Goal: Task Accomplishment & Management: Manage account settings

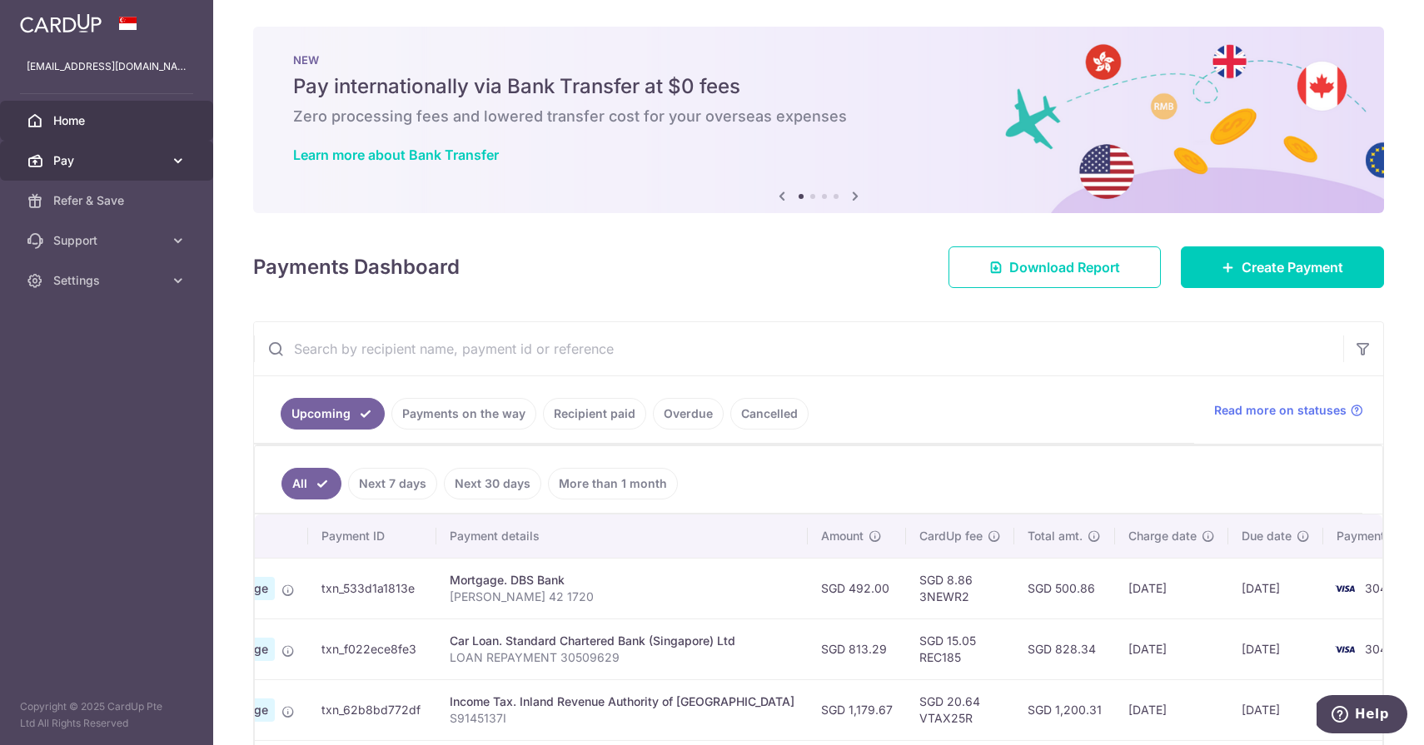
click at [137, 152] on span "Pay" at bounding box center [108, 160] width 110 height 17
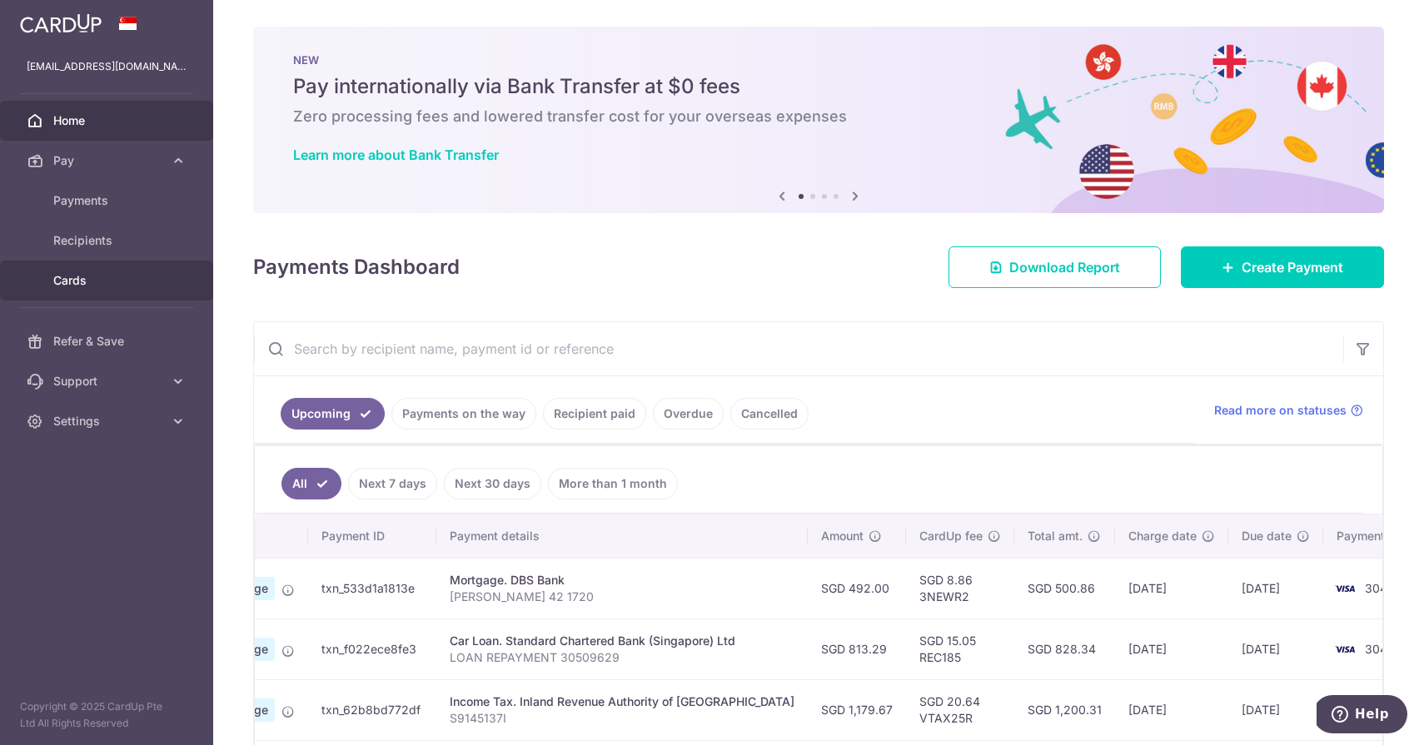
click at [127, 271] on link "Cards" at bounding box center [106, 281] width 213 height 40
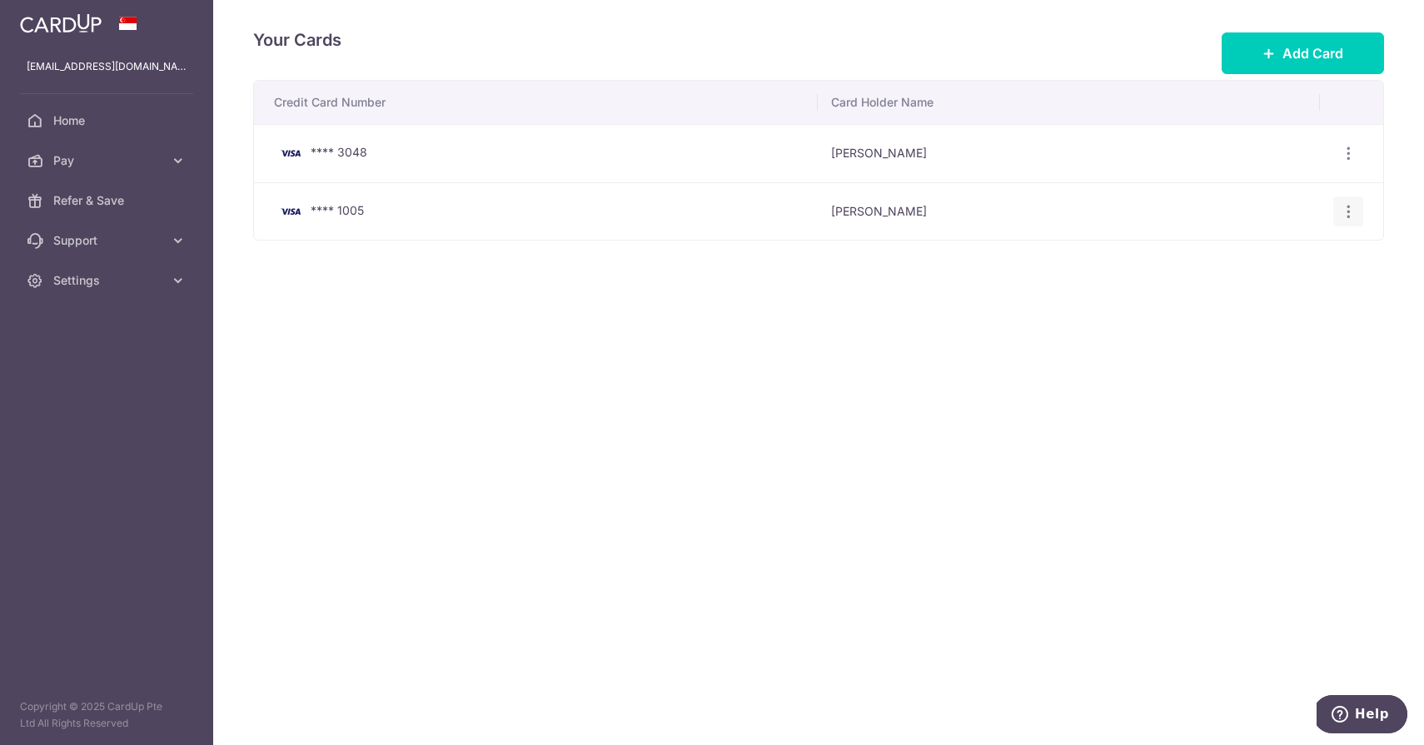
click at [1344, 162] on icon "button" at bounding box center [1348, 153] width 17 height 17
click at [1230, 300] on link "Delete" at bounding box center [1275, 297] width 173 height 40
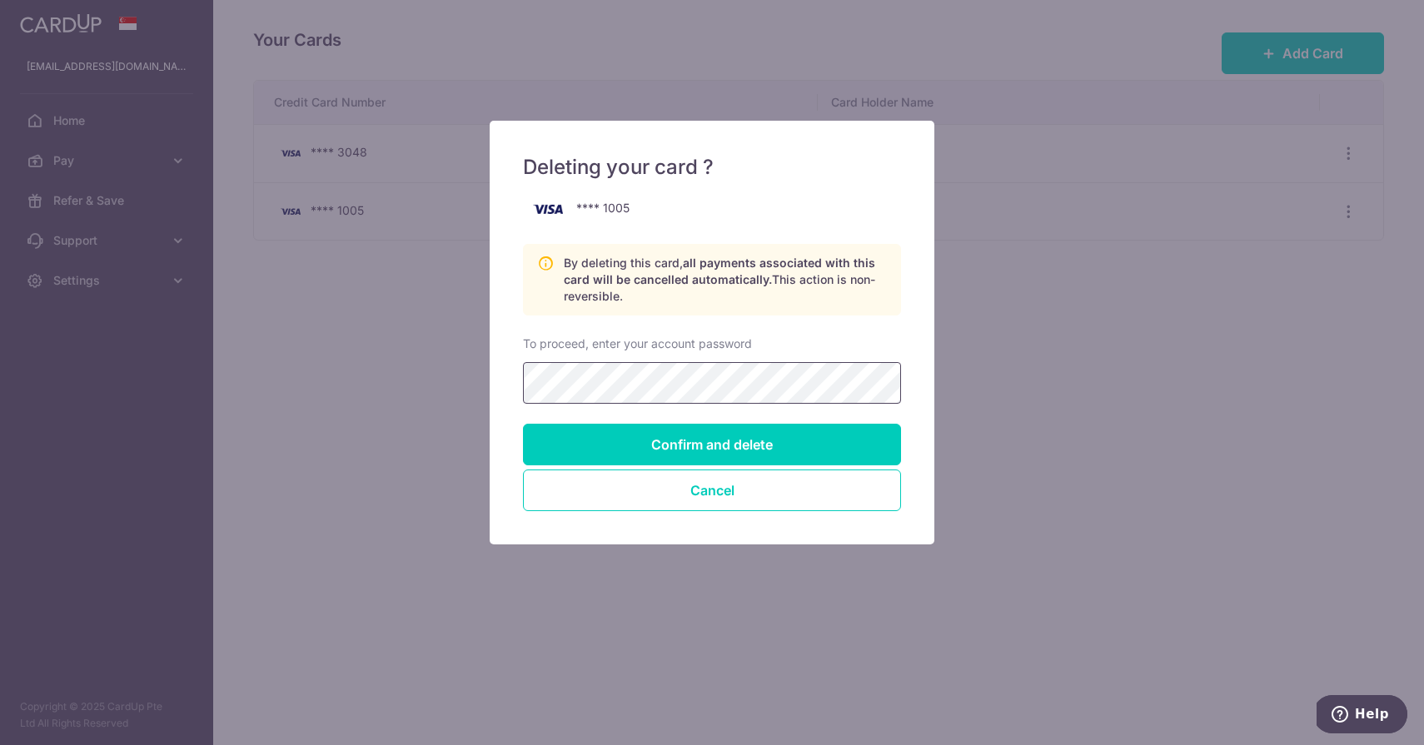
click at [712, 445] on input "Confirm and delete" at bounding box center [712, 445] width 378 height 42
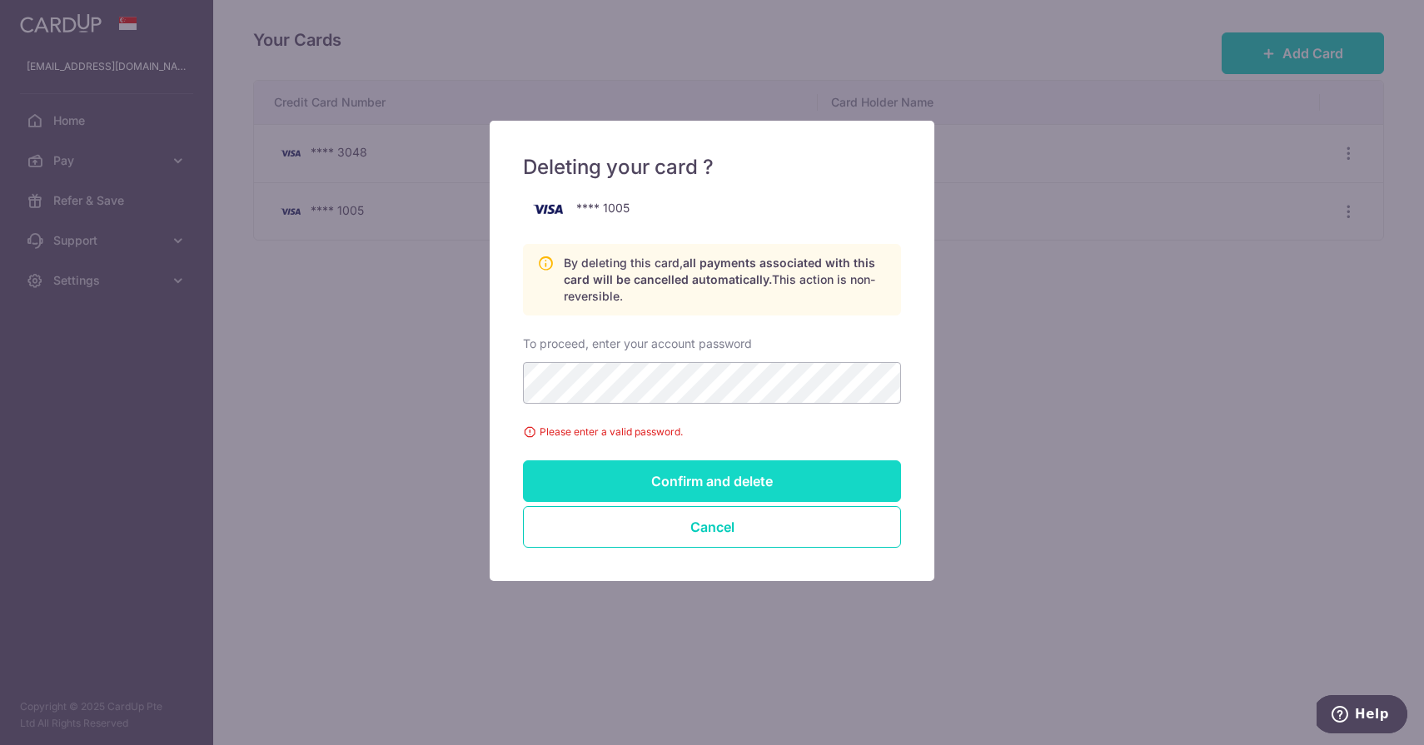
click at [617, 477] on input "Confirm and delete" at bounding box center [712, 481] width 378 height 42
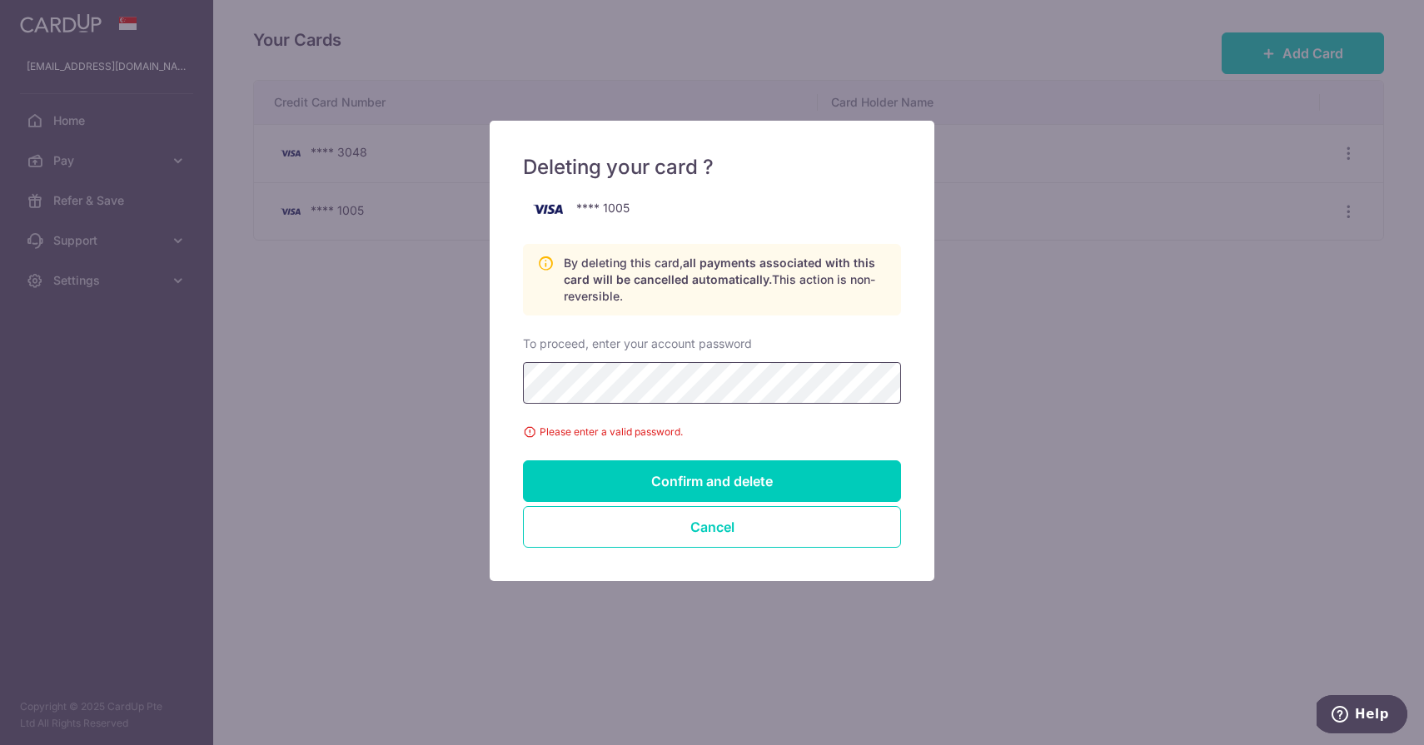
click at [491, 388] on div "Deleting your card ? **** 1005 By deleting this card, all payments associated w…" at bounding box center [712, 351] width 445 height 460
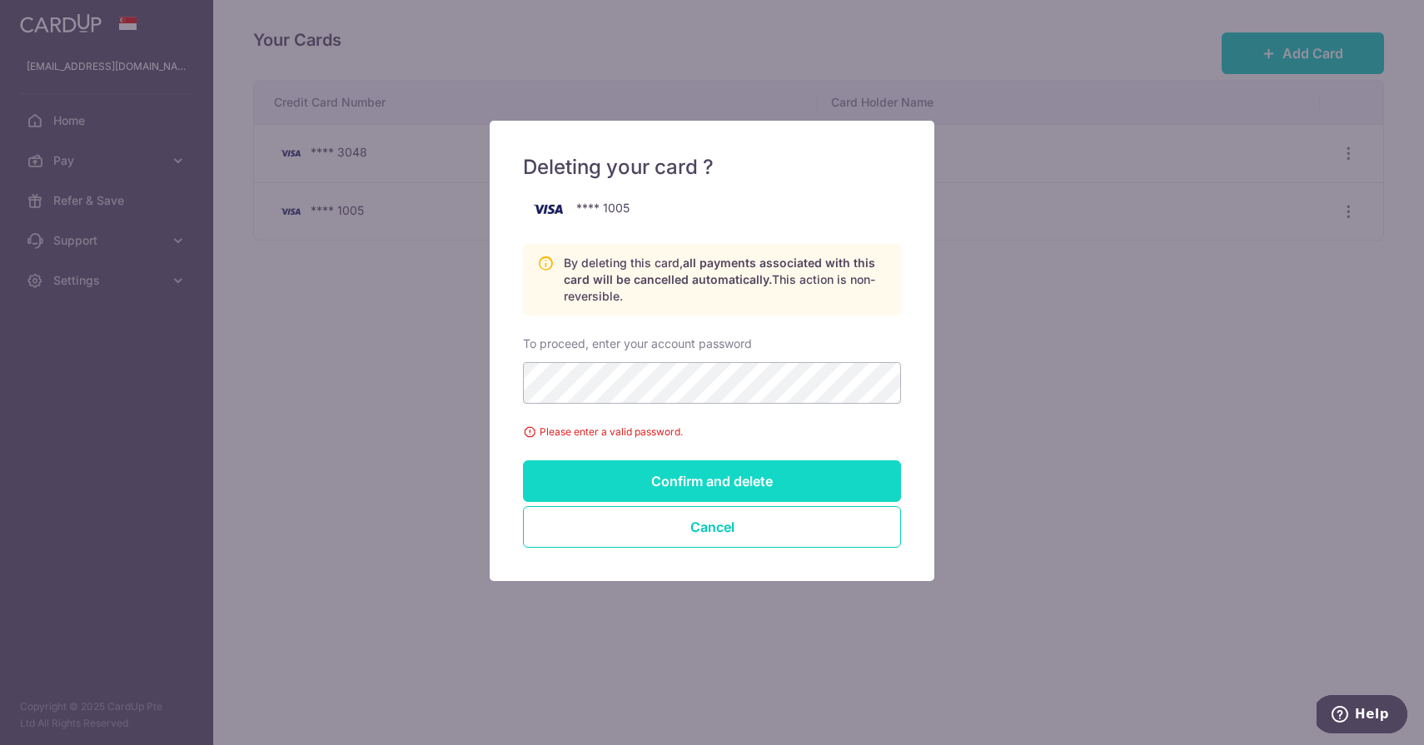
click at [747, 495] on input "Confirm and delete" at bounding box center [712, 481] width 378 height 42
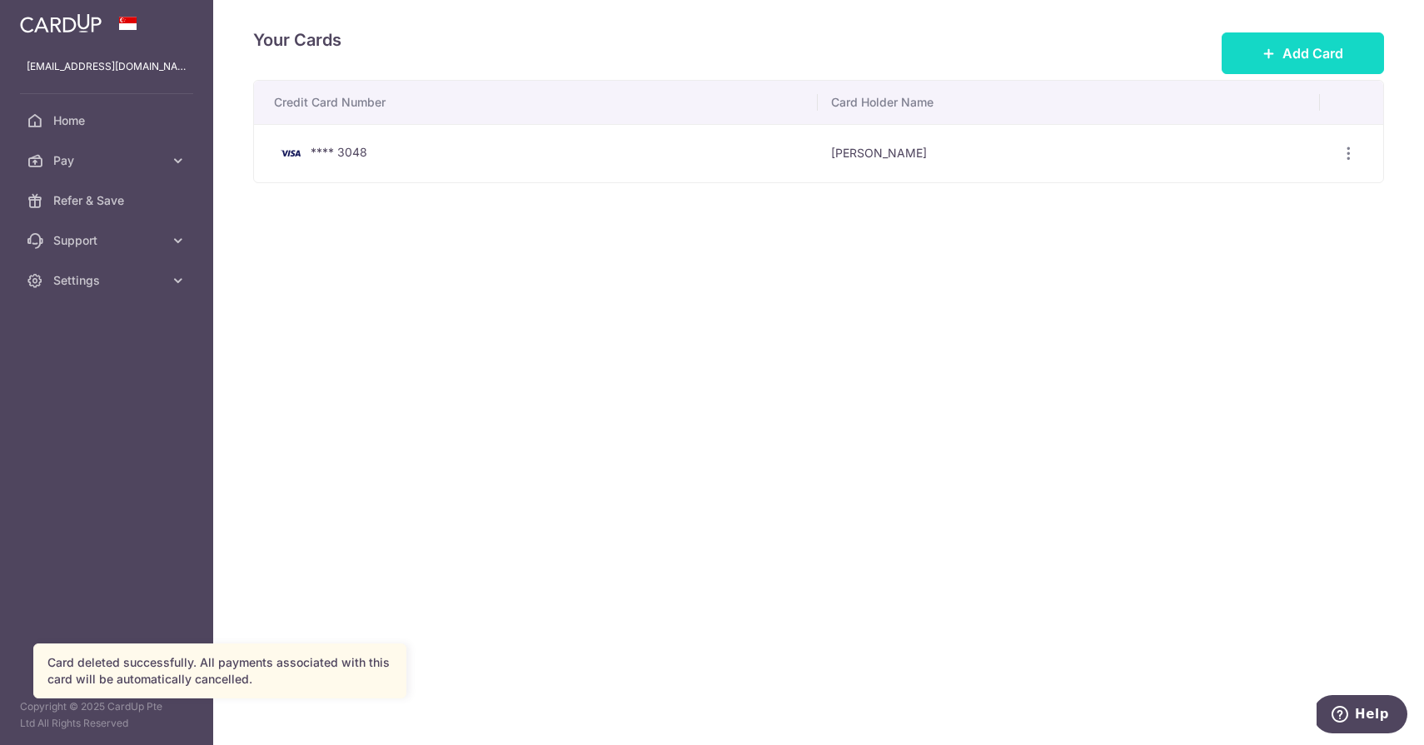
click at [1251, 60] on button "Add Card" at bounding box center [1303, 53] width 162 height 42
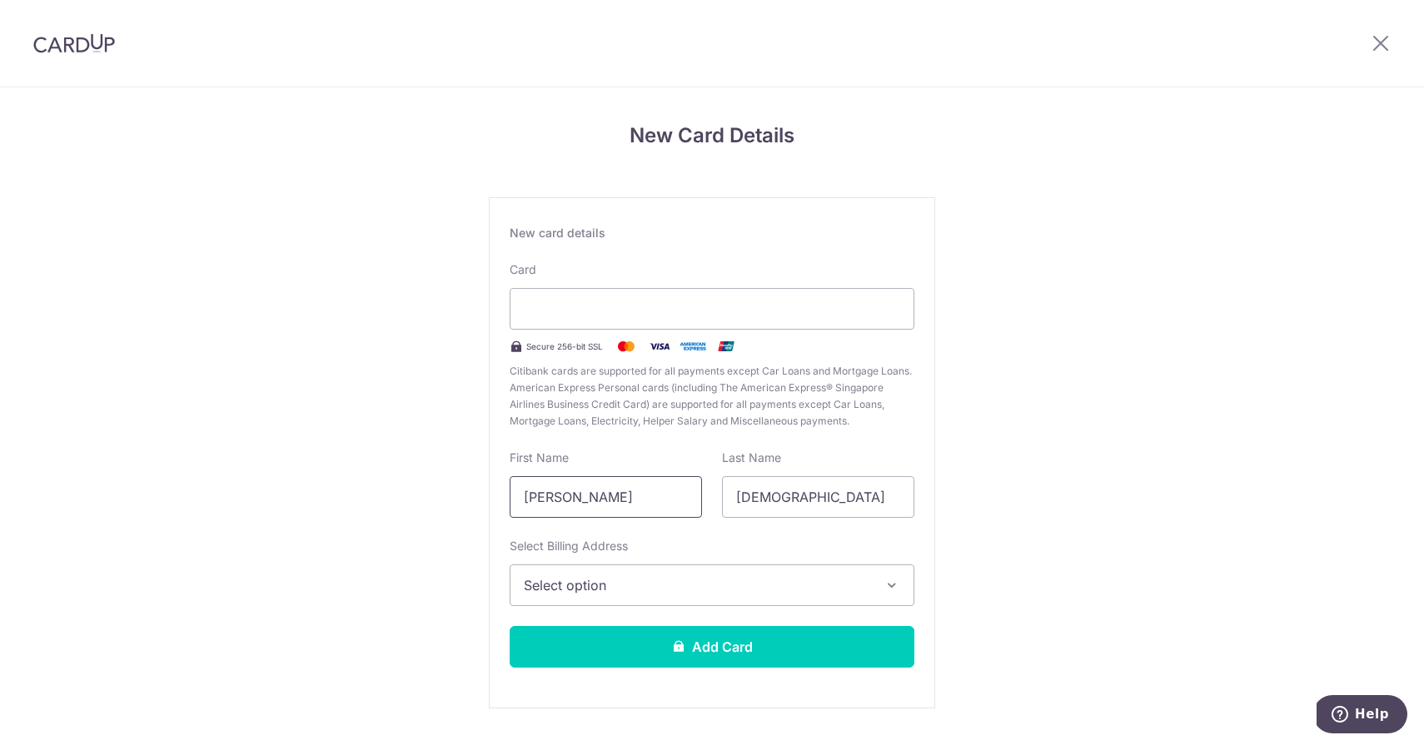
click at [674, 506] on input "Arjunan Muthu" at bounding box center [606, 497] width 192 height 42
type input "Arjunan"
click at [599, 602] on button "Select option" at bounding box center [712, 586] width 405 height 42
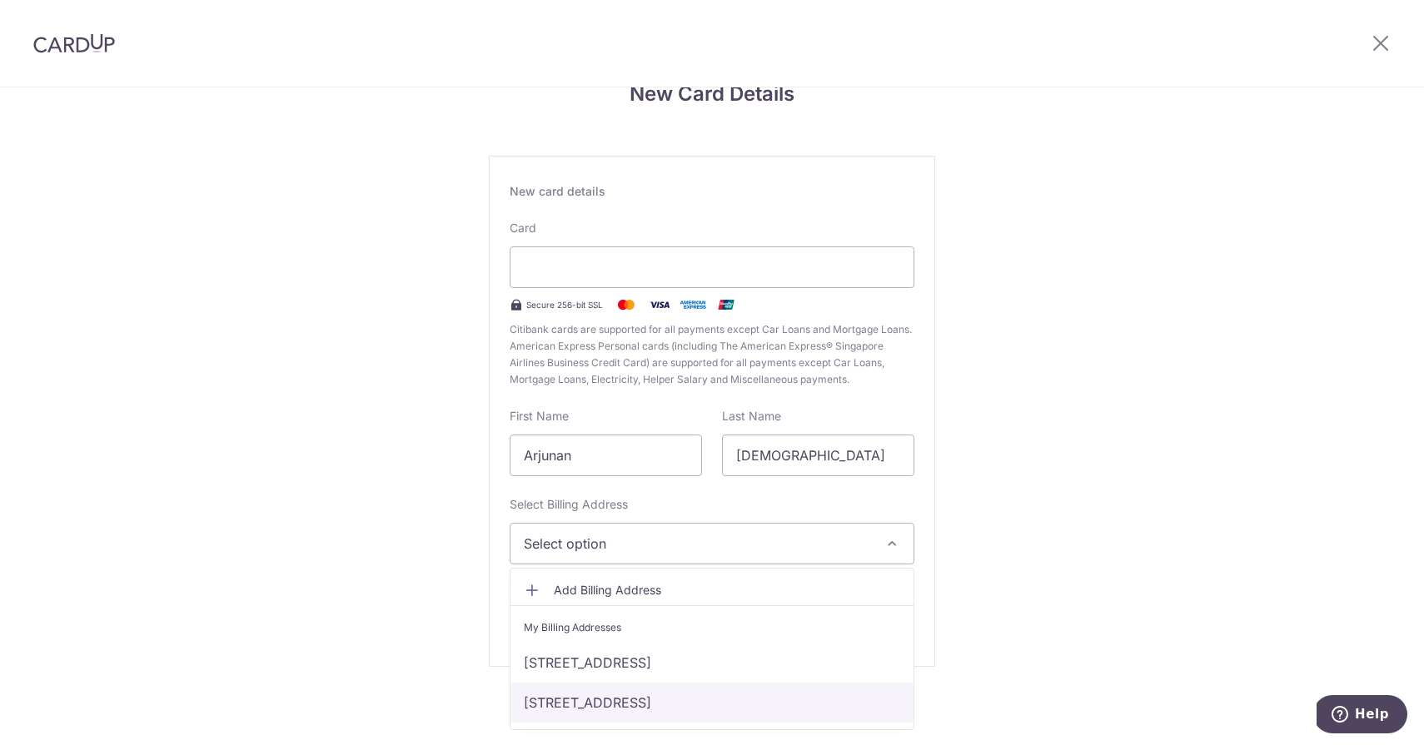
scroll to position [42, 0]
click at [615, 703] on link "624A PUNGGOL CENTRAL #10-304, Singapore, Singapore-821624" at bounding box center [711, 703] width 403 height 40
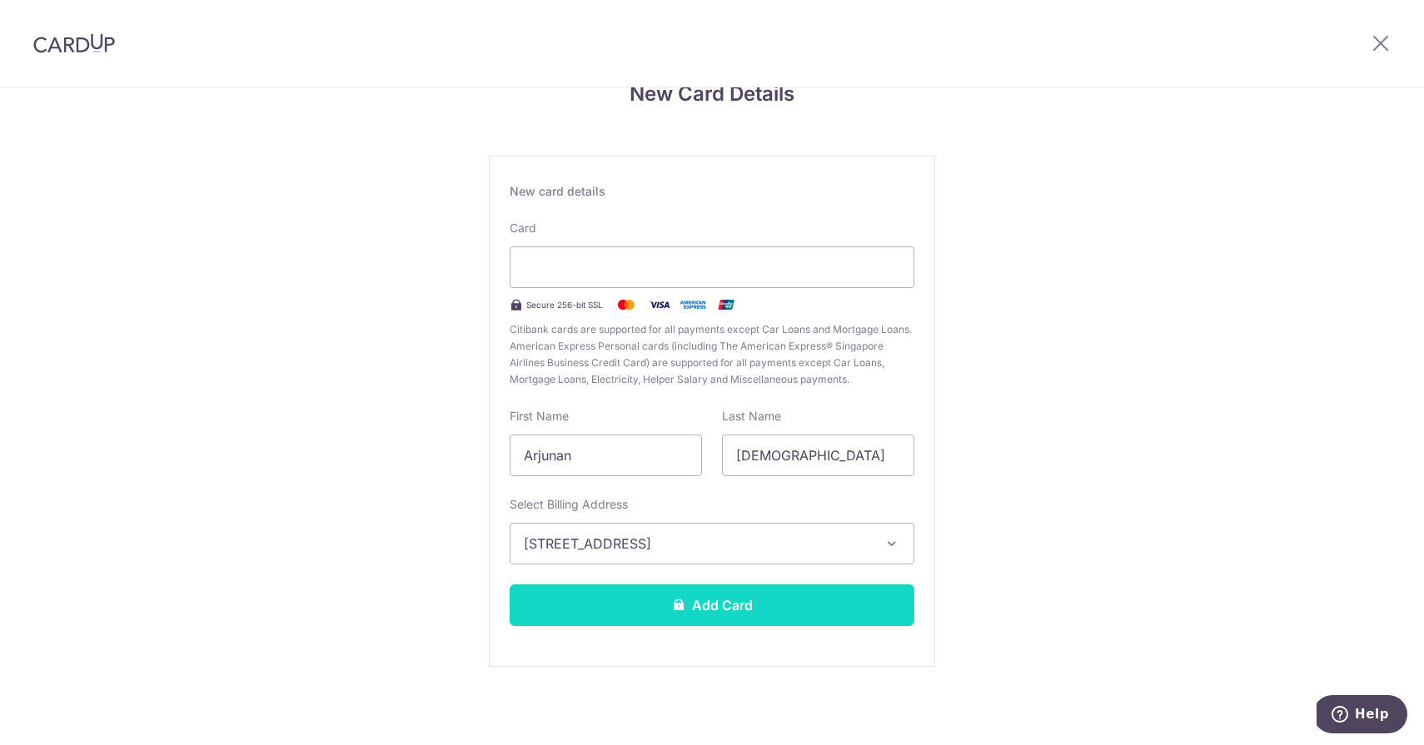
click at [659, 610] on button "Add Card" at bounding box center [712, 606] width 405 height 42
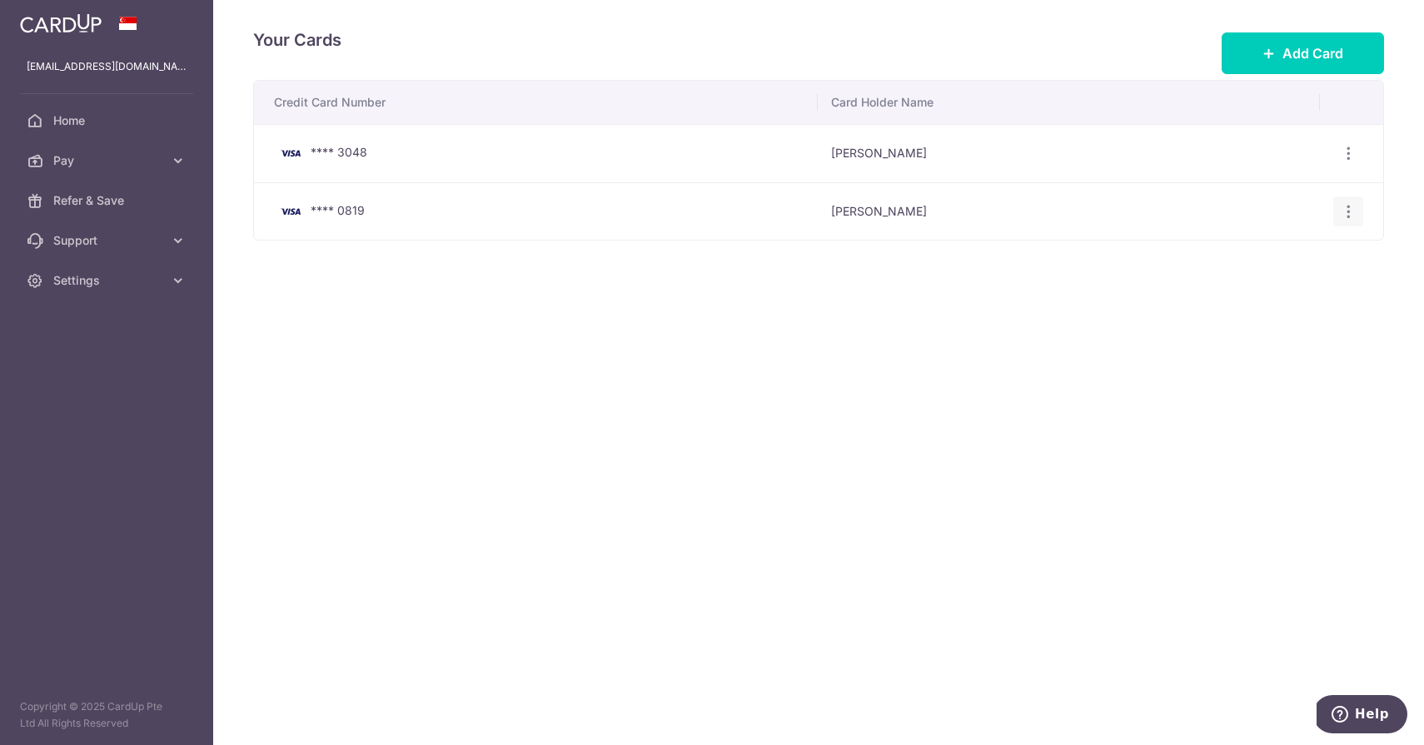
click at [1355, 162] on icon "button" at bounding box center [1348, 153] width 17 height 17
click at [923, 326] on div "Credit Card Number Card Holder Name **** 3048 Arjunan Kumaran View/Edit Delete …" at bounding box center [818, 212] width 1131 height 265
click at [139, 156] on span "Pay" at bounding box center [108, 160] width 110 height 17
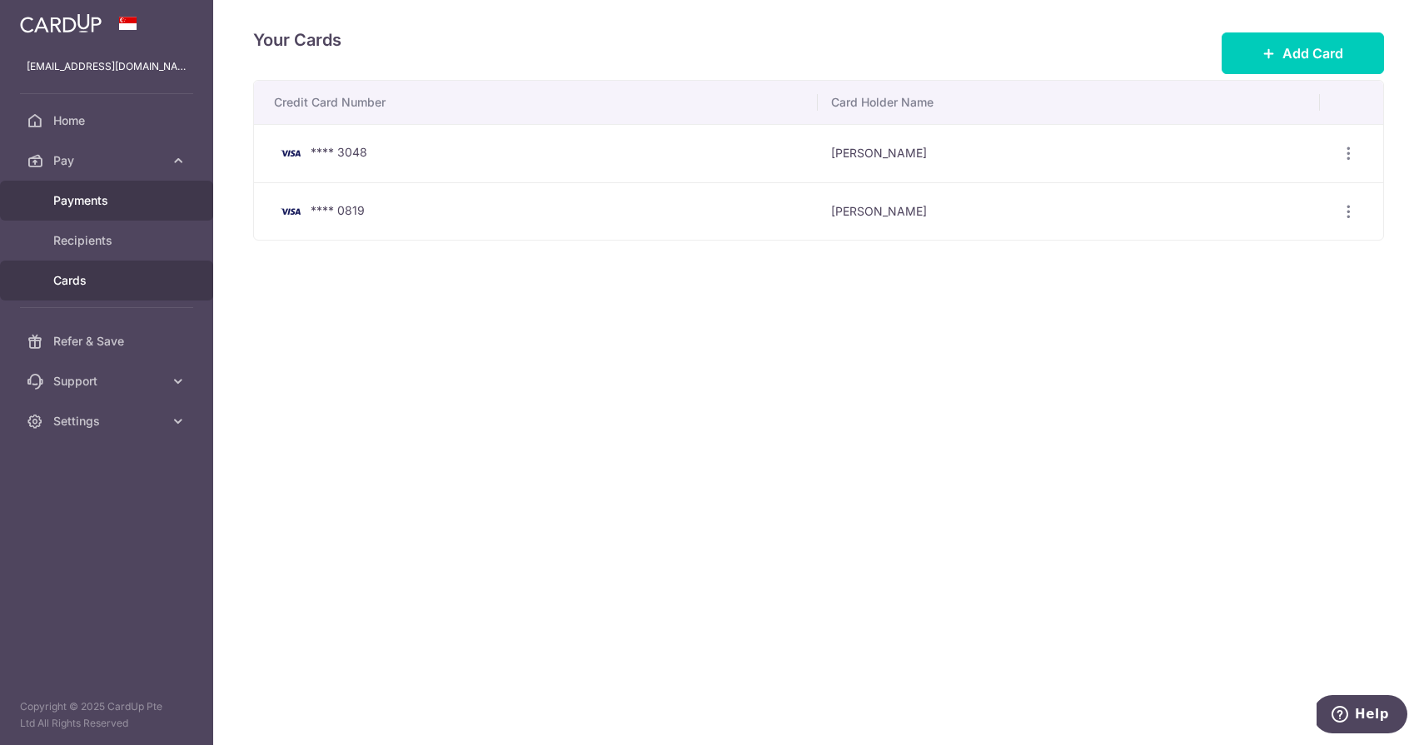
click at [115, 193] on span "Payments" at bounding box center [108, 200] width 110 height 17
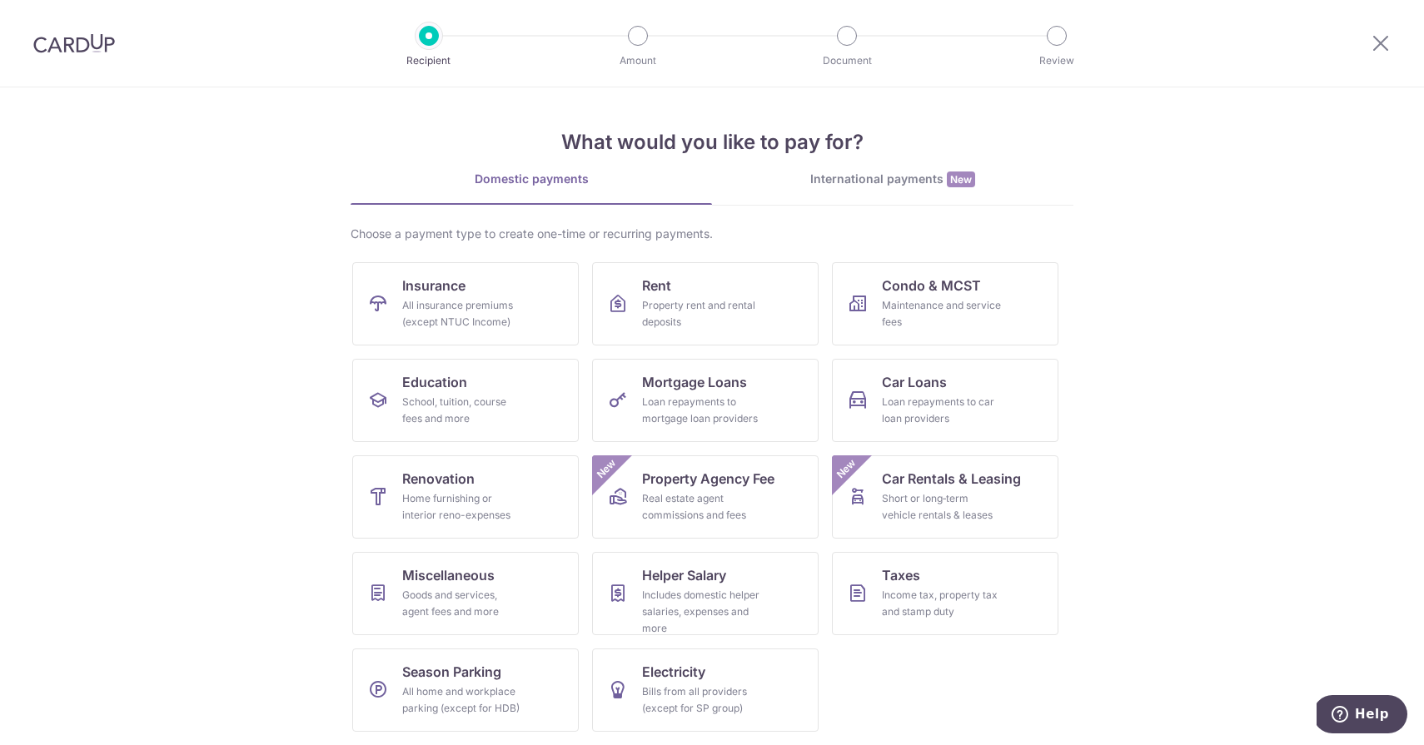
click at [82, 49] on img at bounding box center [74, 43] width 82 height 20
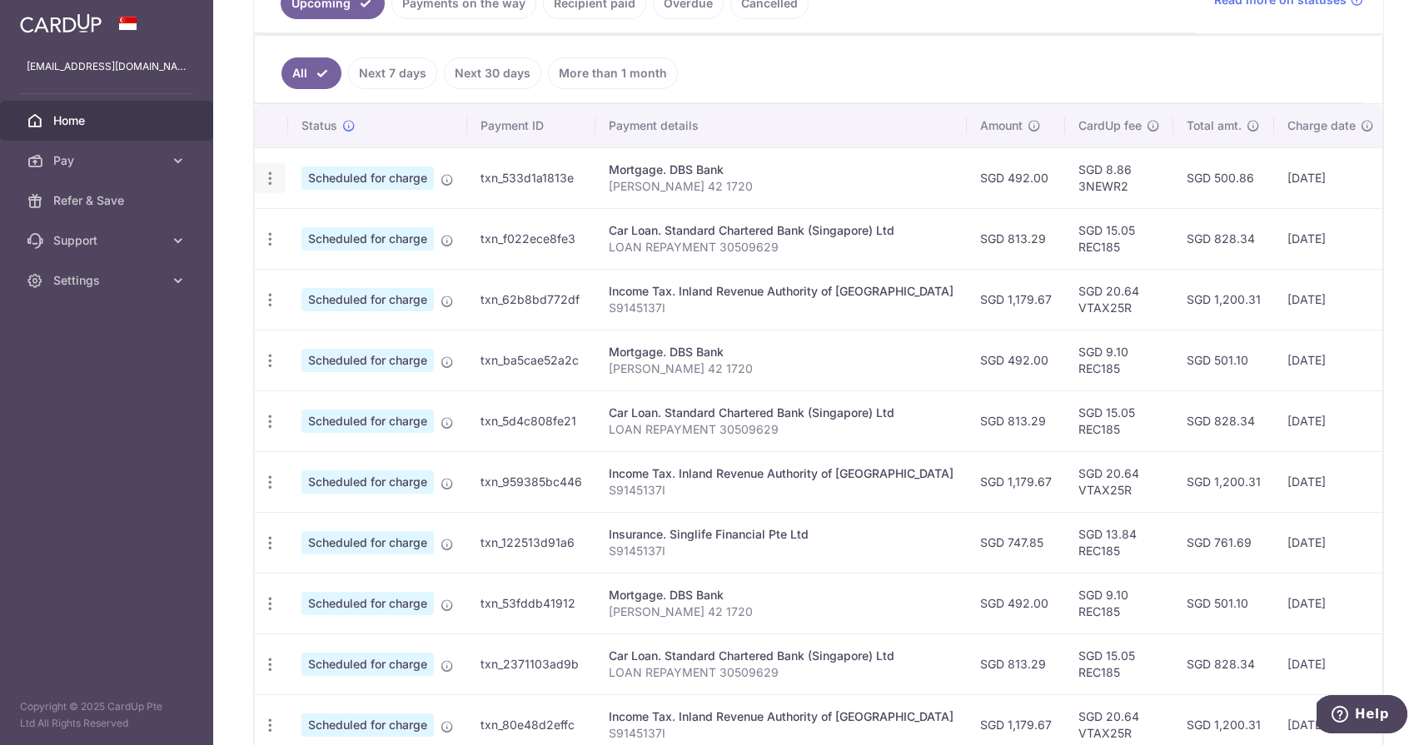
click at [276, 178] on icon "button" at bounding box center [269, 178] width 17 height 17
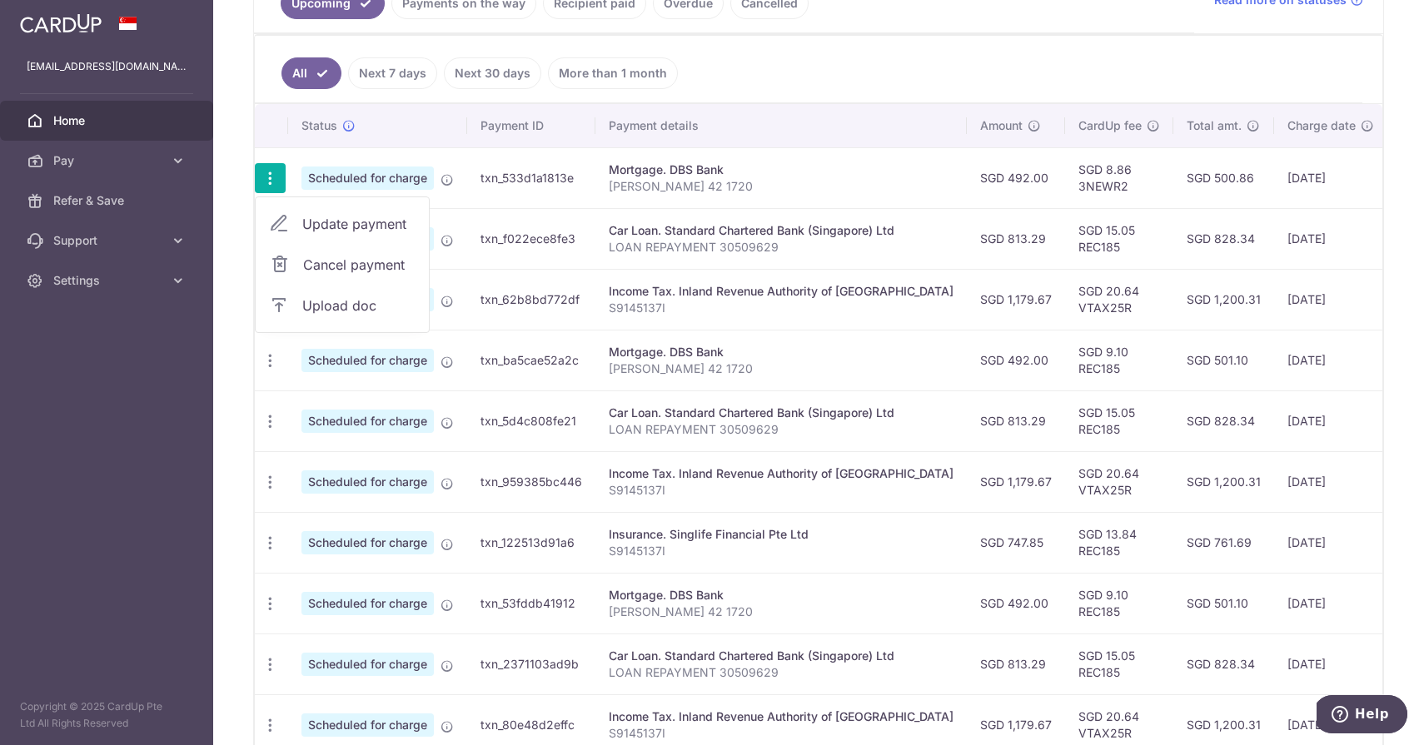
click at [307, 231] on span "Update payment" at bounding box center [358, 224] width 113 height 20
radio input "true"
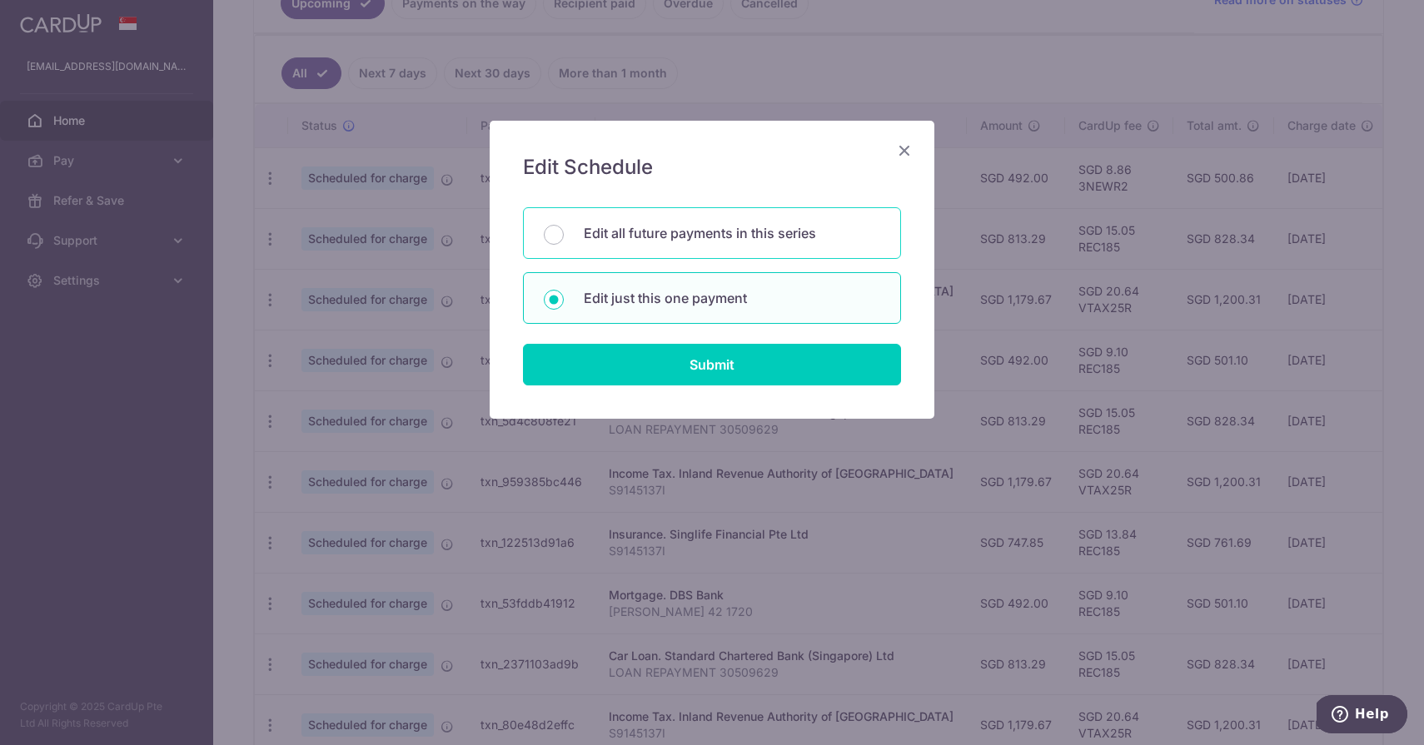
click at [734, 227] on p "Edit all future payments in this series" at bounding box center [732, 233] width 296 height 20
click at [564, 227] on input "Edit all future payments in this series" at bounding box center [554, 235] width 20 height 20
radio input "true"
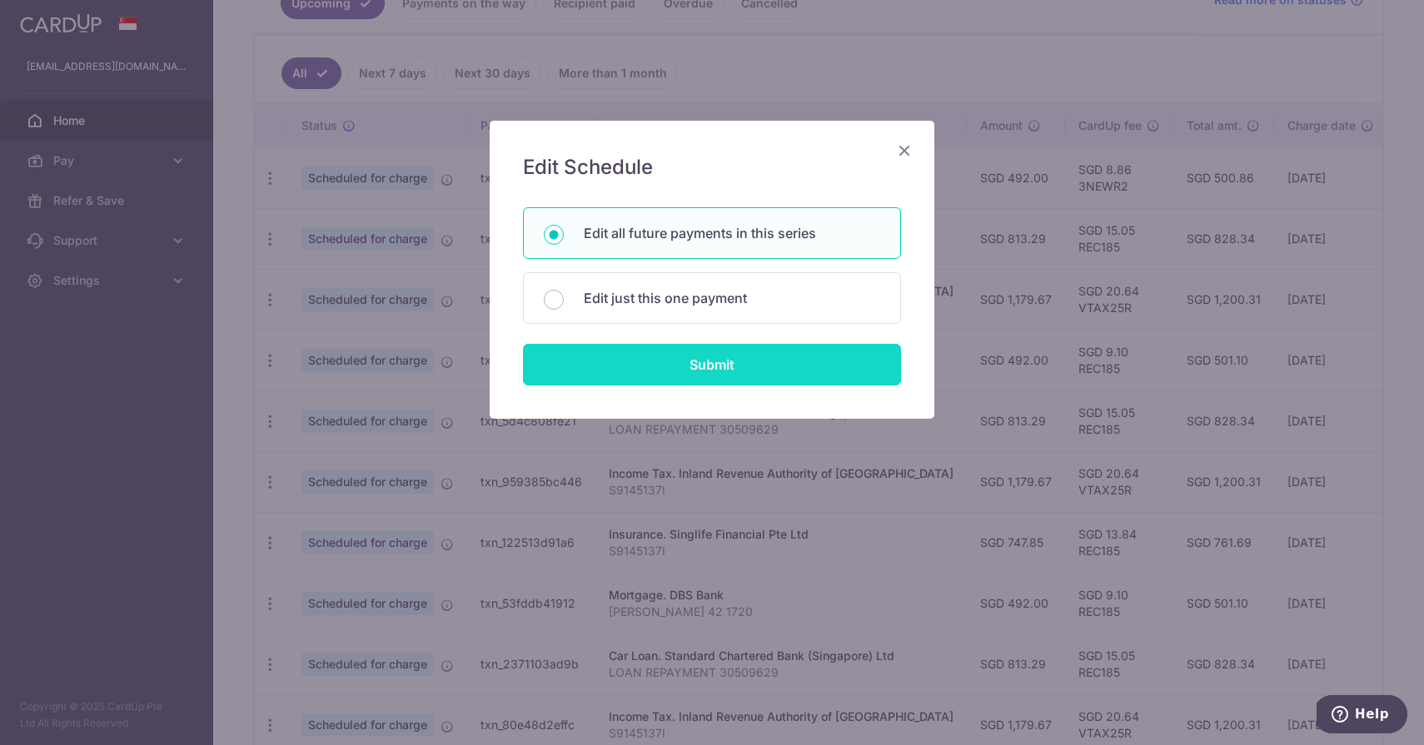
click at [706, 365] on input "Submit" at bounding box center [712, 365] width 378 height 42
radio input "true"
type input "492.00"
type input "[PERSON_NAME] 42 1720"
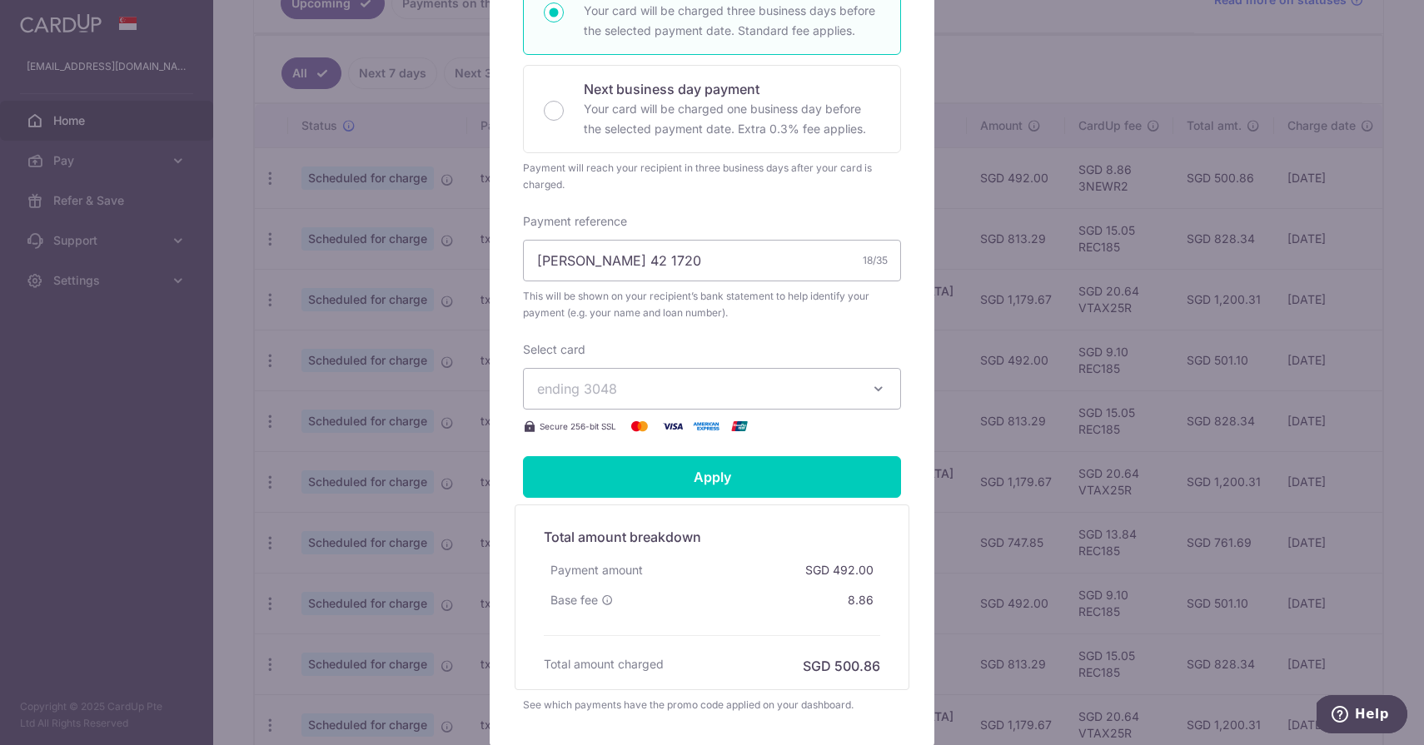
scroll to position [429, 0]
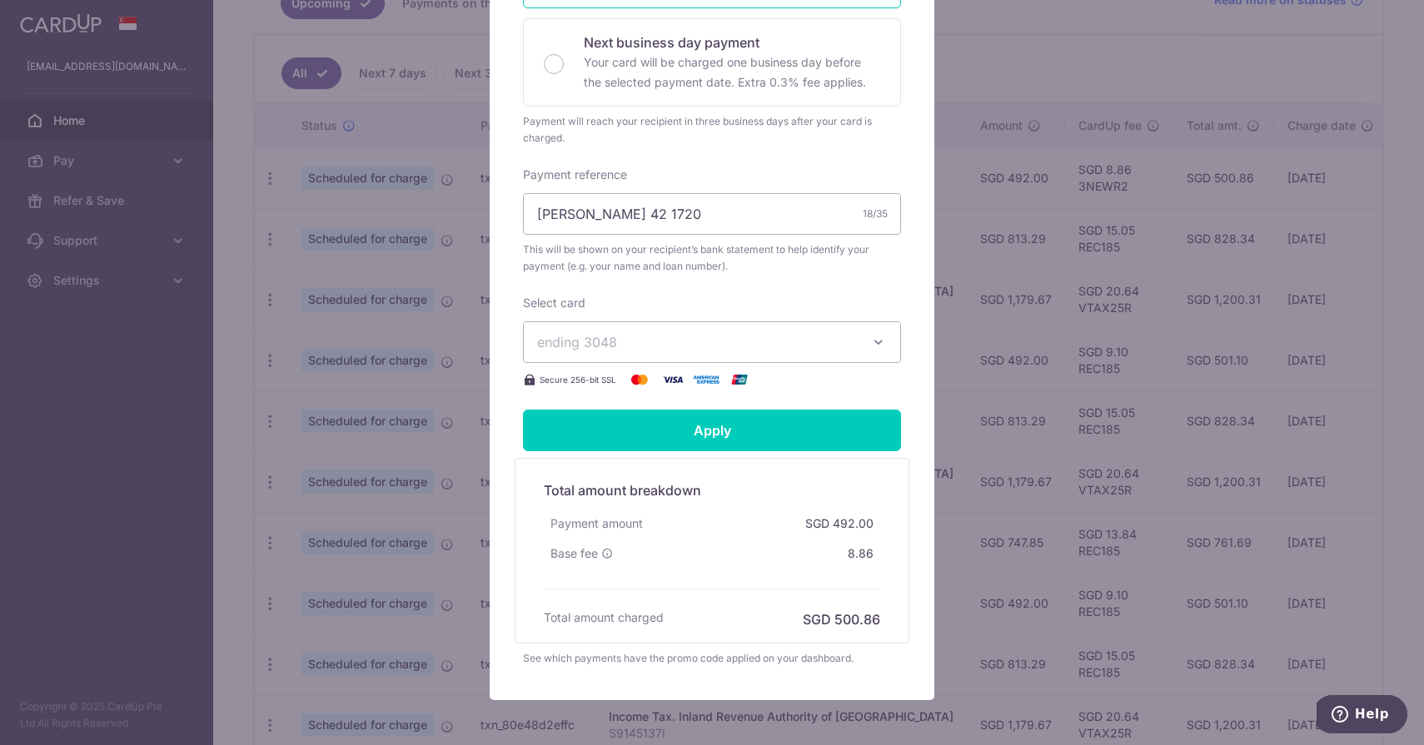
click at [705, 332] on span "ending 3048" at bounding box center [697, 342] width 320 height 20
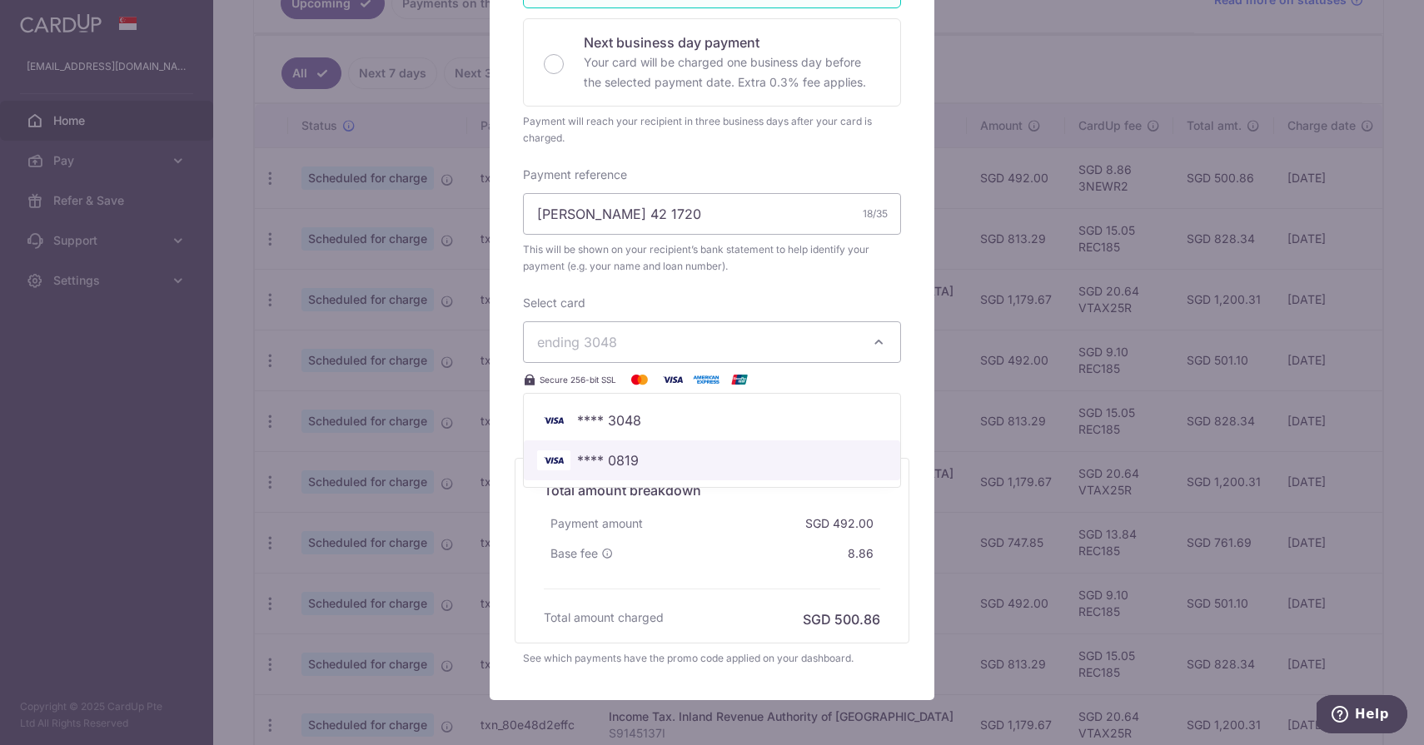
click at [683, 457] on span "**** 0819" at bounding box center [712, 460] width 350 height 20
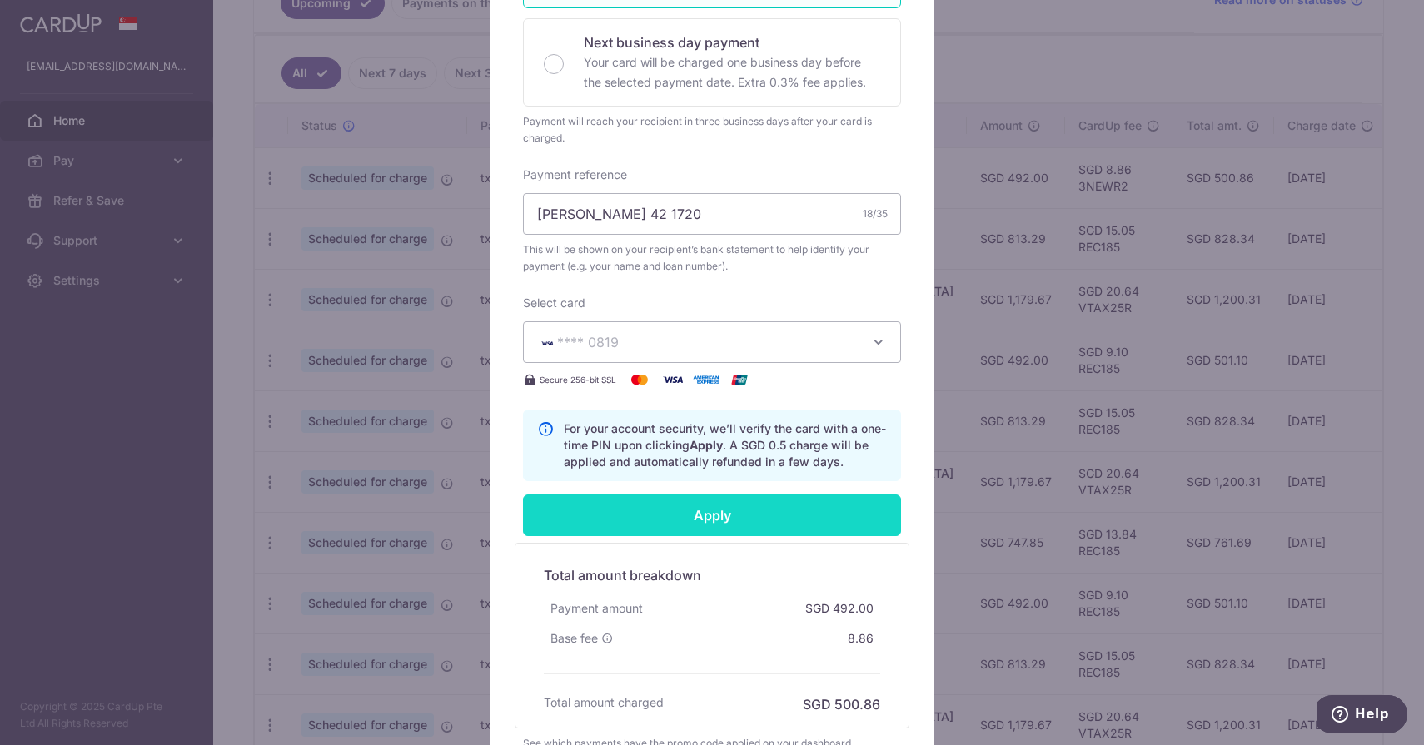
click at [684, 525] on input "Apply" at bounding box center [712, 516] width 378 height 42
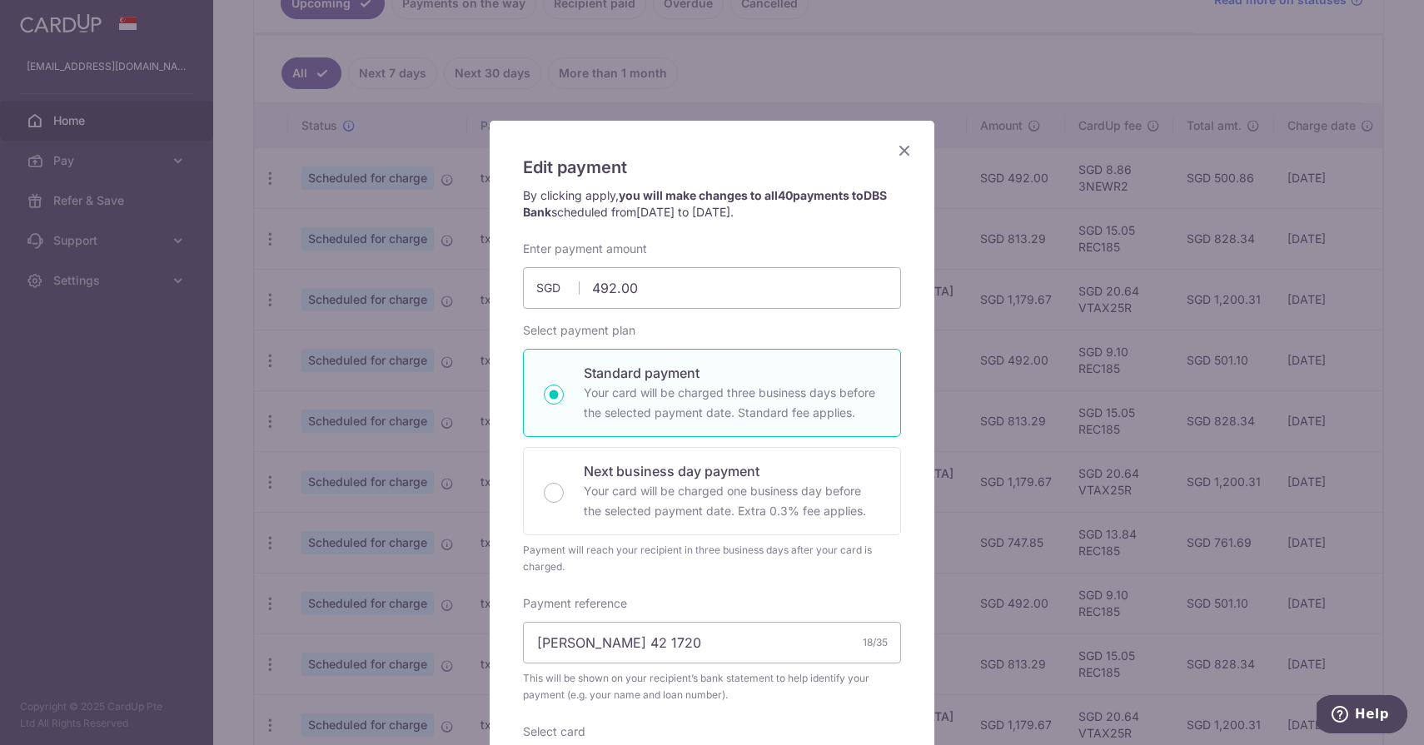
scroll to position [0, 0]
click at [907, 140] on div "Edit payment By clicking apply, you will make changes to all 40 payments to DBS…" at bounding box center [712, 667] width 445 height 1093
click at [904, 147] on icon "Close" at bounding box center [904, 150] width 20 height 21
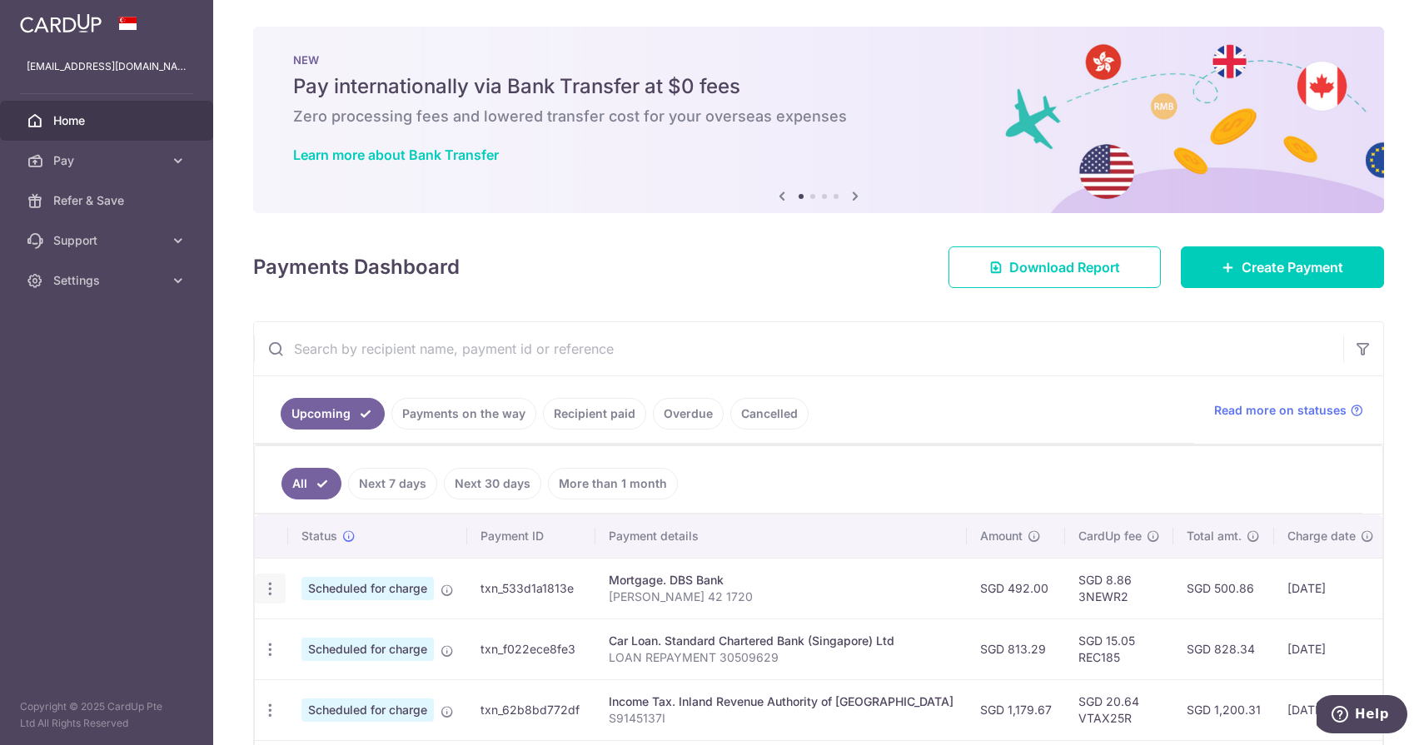
click at [276, 590] on icon "button" at bounding box center [269, 588] width 17 height 17
click at [341, 629] on span "Update payment" at bounding box center [358, 635] width 113 height 20
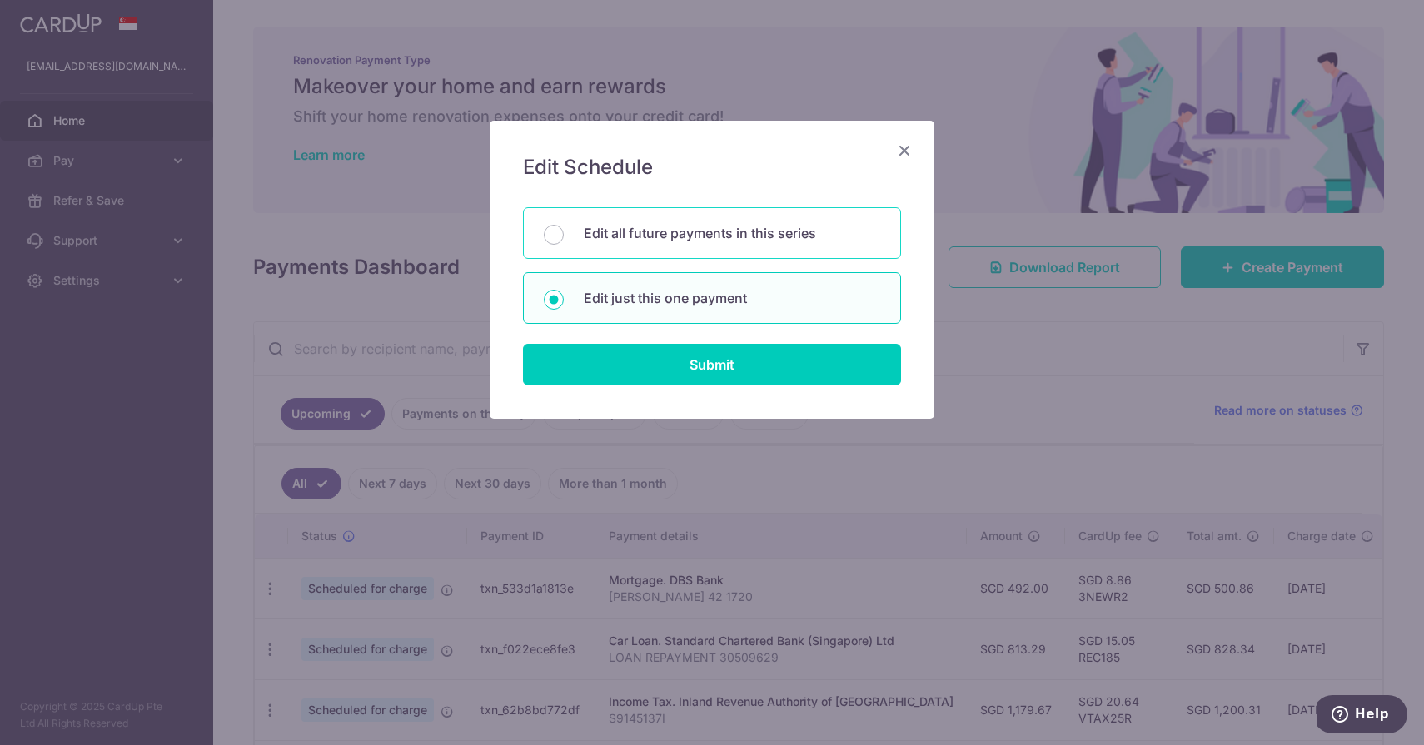
click at [680, 238] on p "Edit all future payments in this series" at bounding box center [732, 233] width 296 height 20
click at [564, 238] on input "Edit all future payments in this series" at bounding box center [554, 235] width 20 height 20
radio input "true"
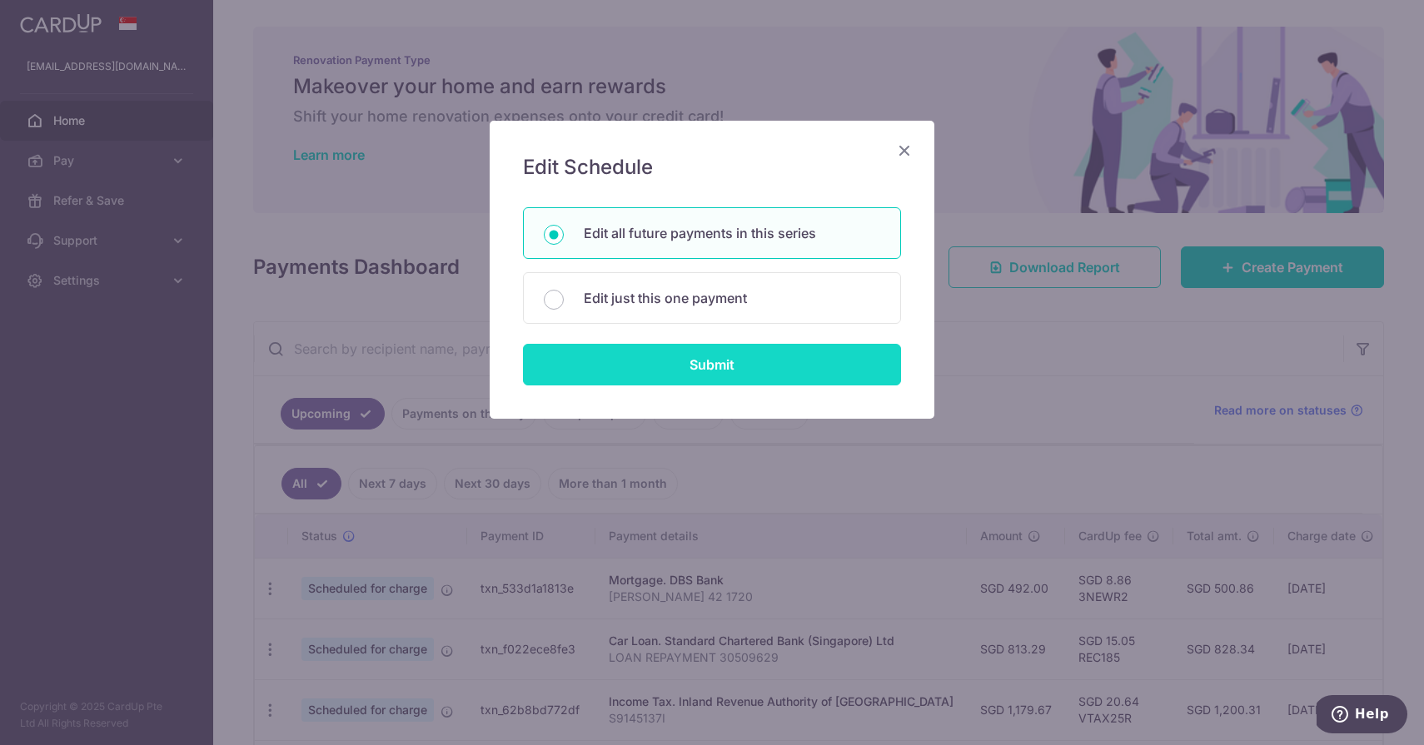
click at [683, 366] on input "Submit" at bounding box center [712, 365] width 378 height 42
radio input "true"
type input "492.00"
type input "NAVA GROVE 42 1720"
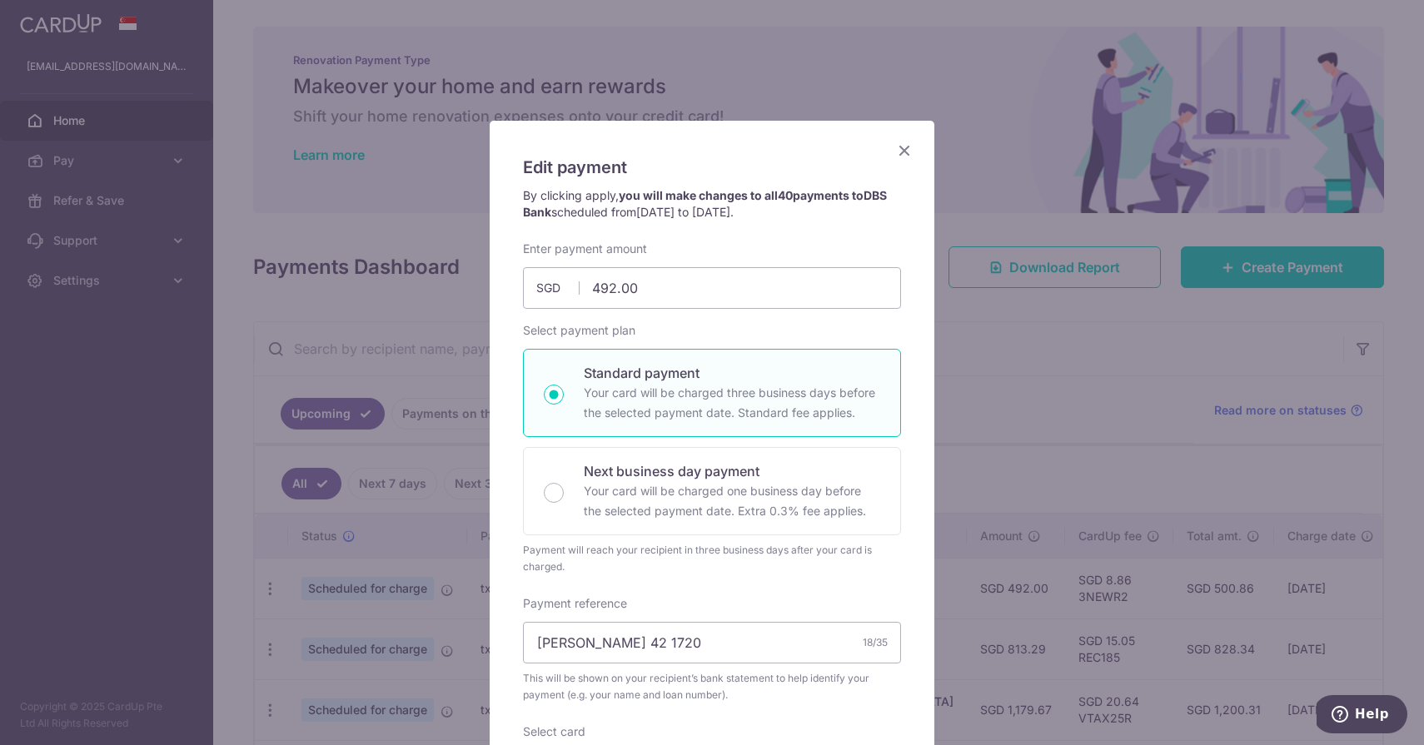
scroll to position [473, 0]
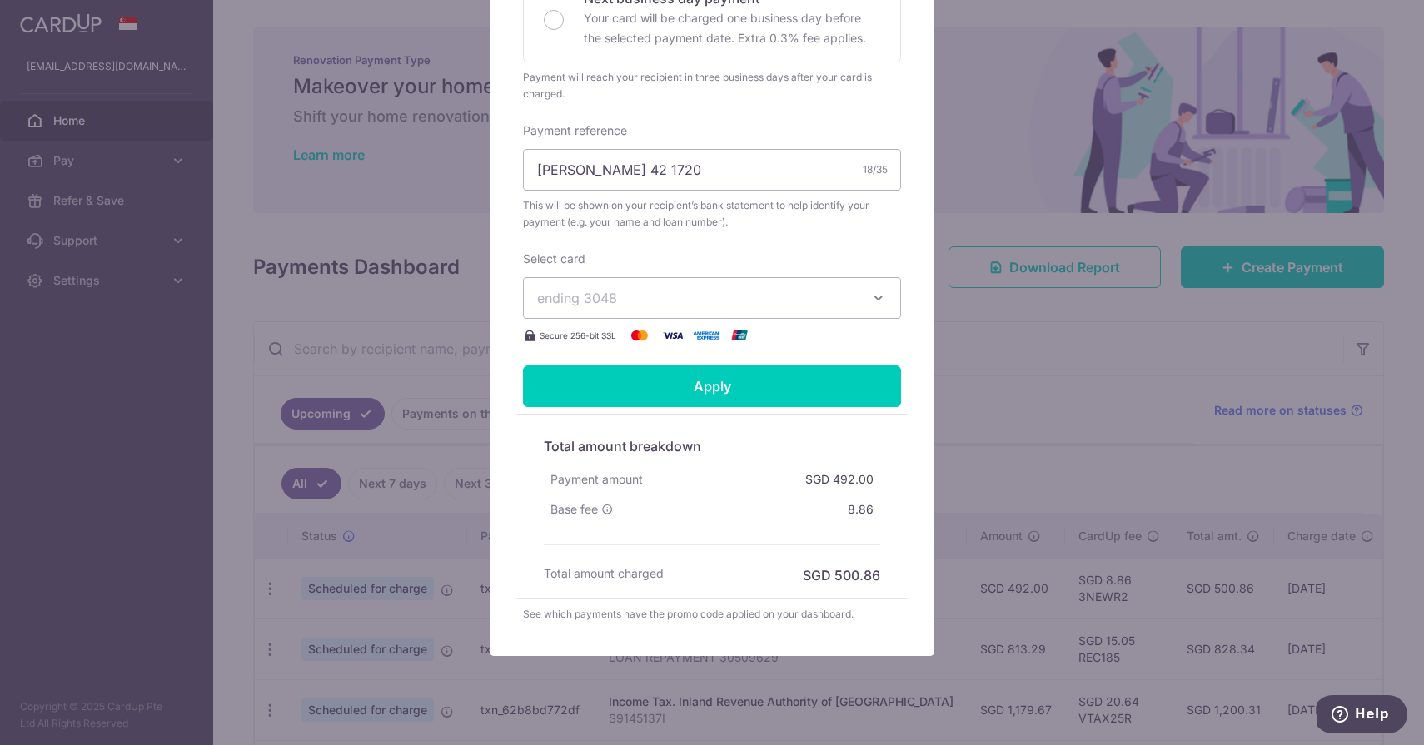
click at [694, 291] on span "ending 3048" at bounding box center [697, 298] width 320 height 20
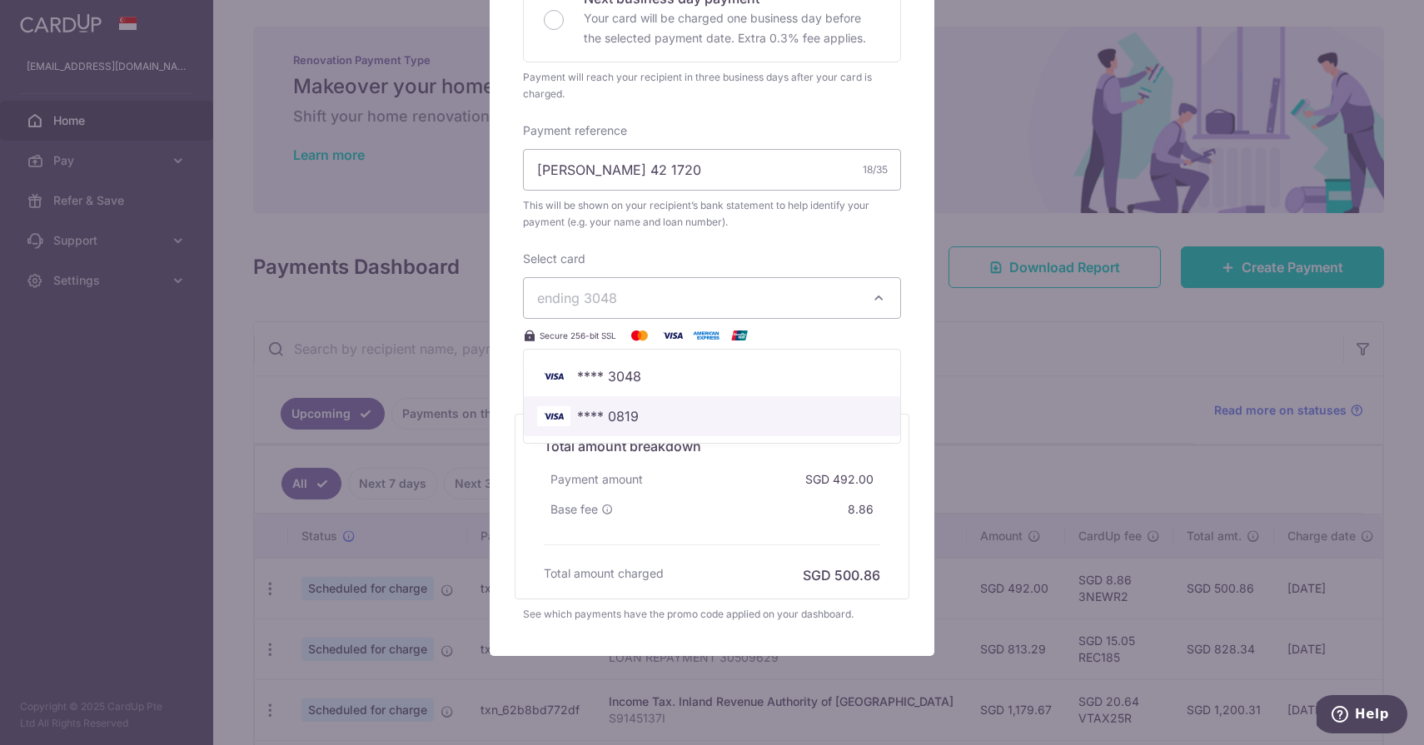
click at [645, 414] on span "**** 0819" at bounding box center [712, 416] width 350 height 20
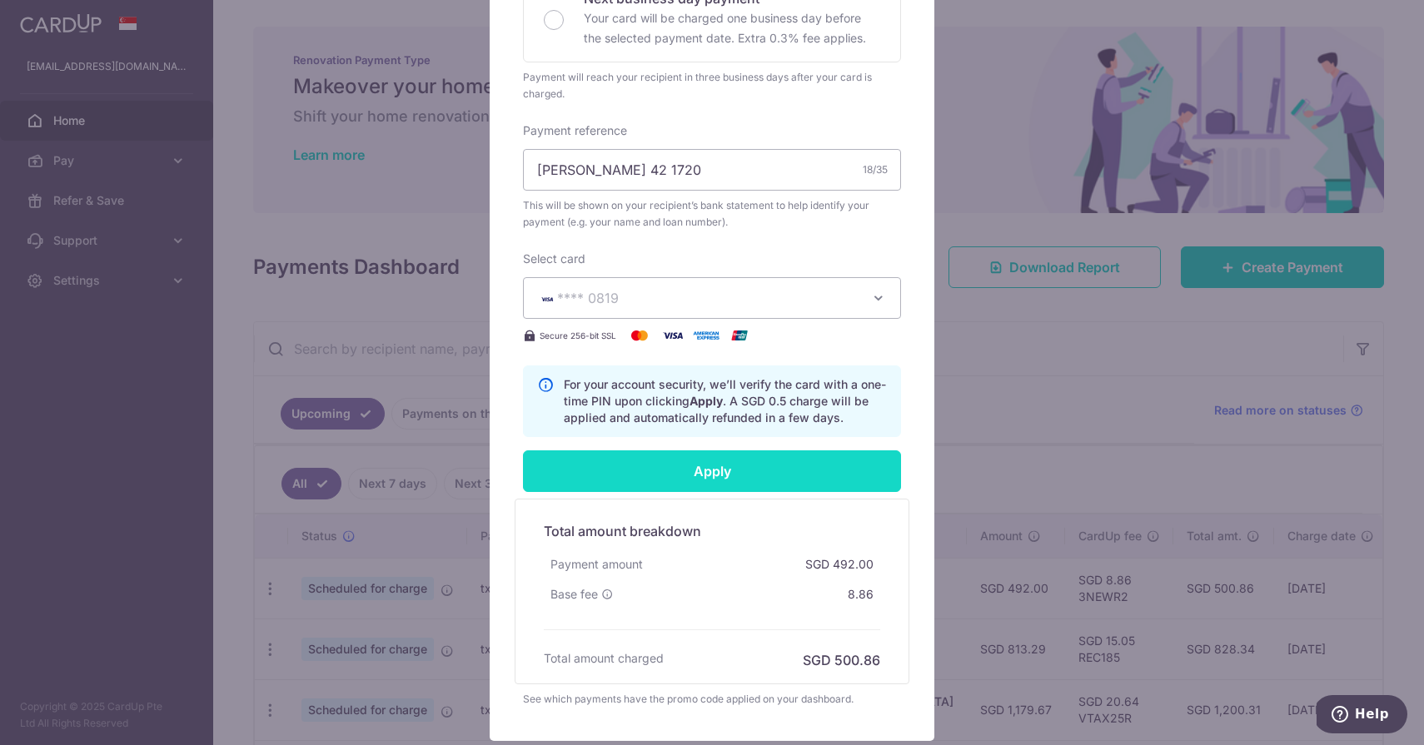
click at [679, 477] on input "Apply" at bounding box center [712, 471] width 378 height 42
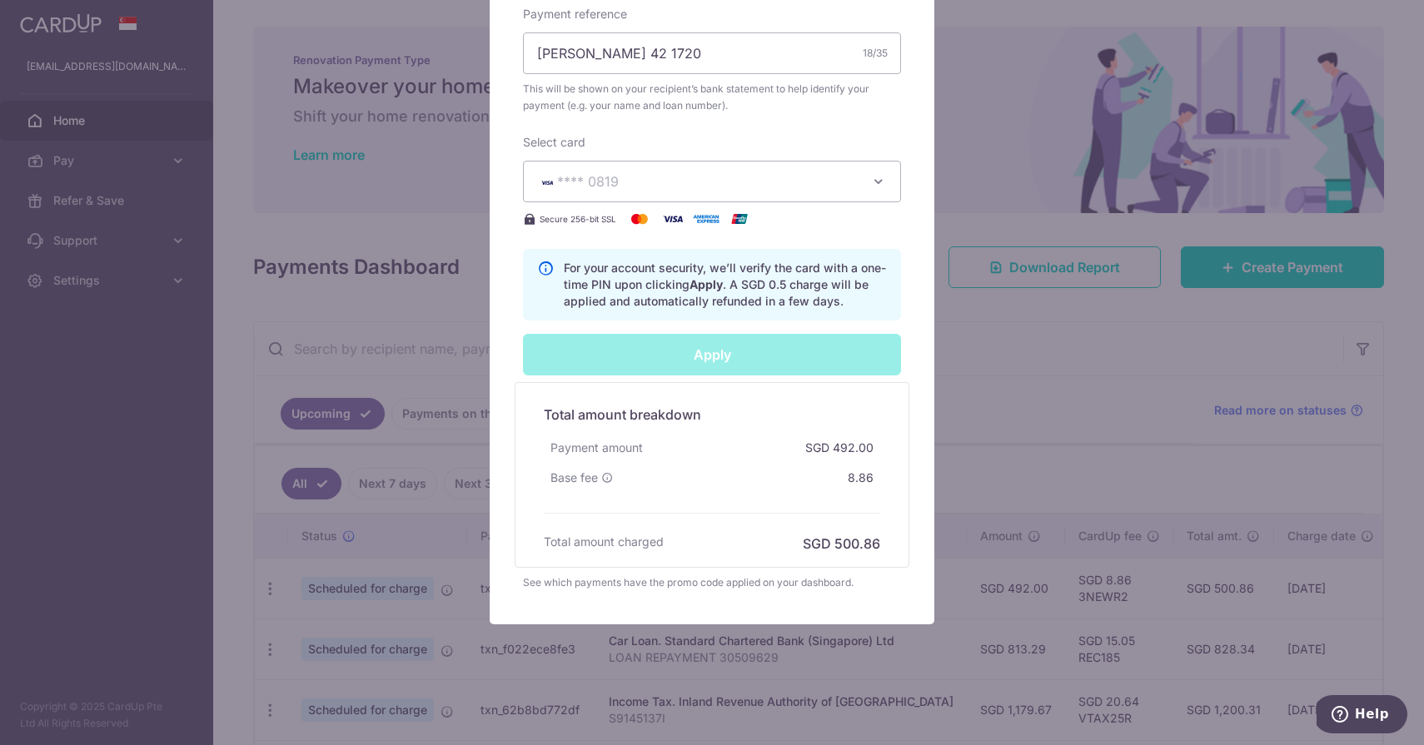
type input "Successfully Applied"
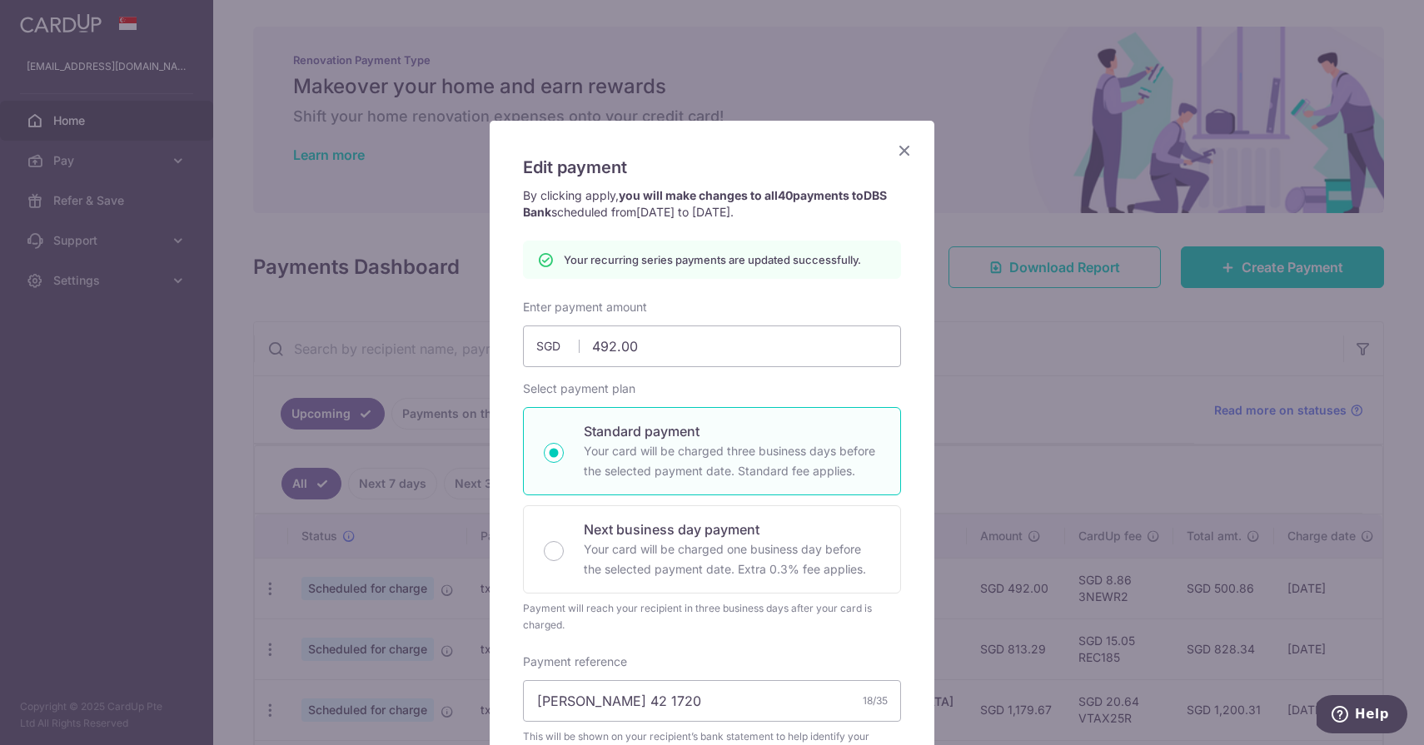
scroll to position [0, 0]
click at [899, 150] on icon "Close" at bounding box center [904, 150] width 20 height 21
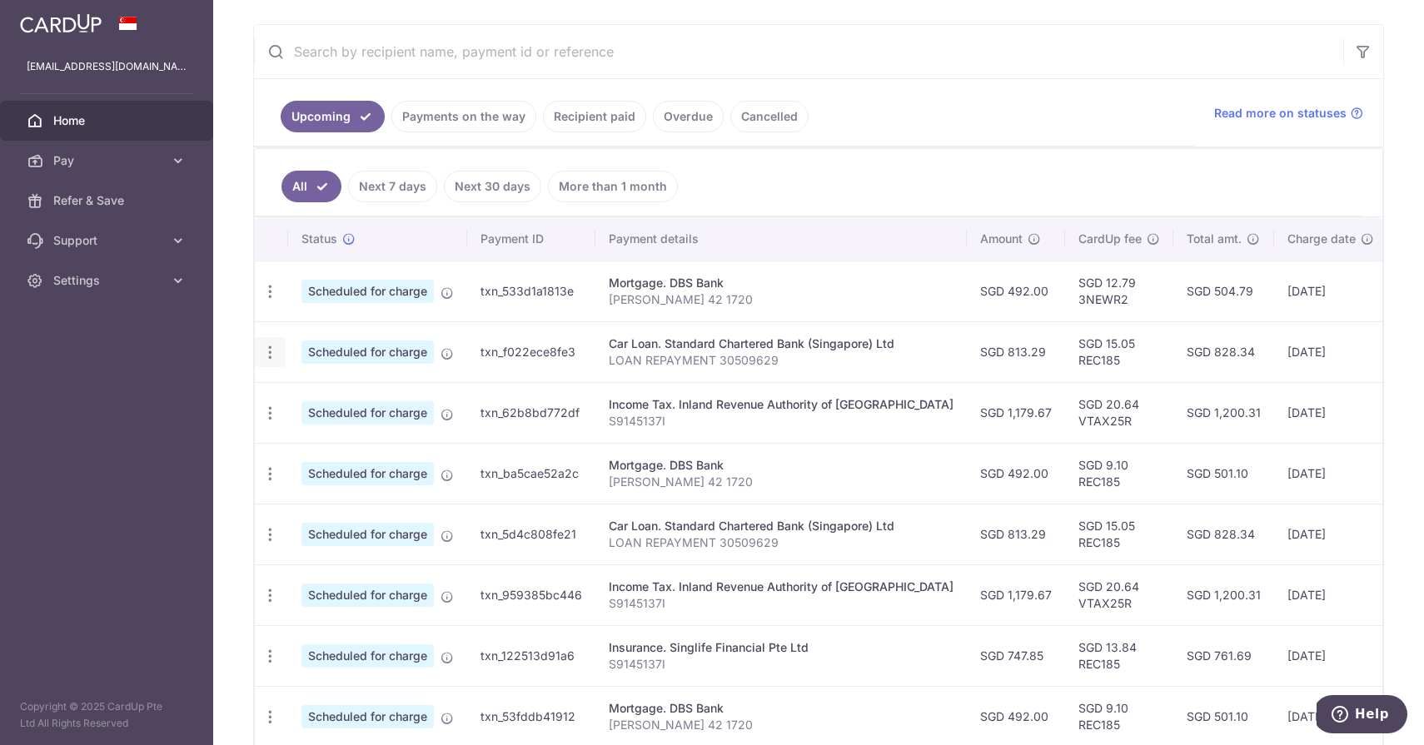
click at [266, 301] on icon "button" at bounding box center [269, 291] width 17 height 17
click at [326, 397] on span "Update payment" at bounding box center [358, 398] width 113 height 20
radio input "true"
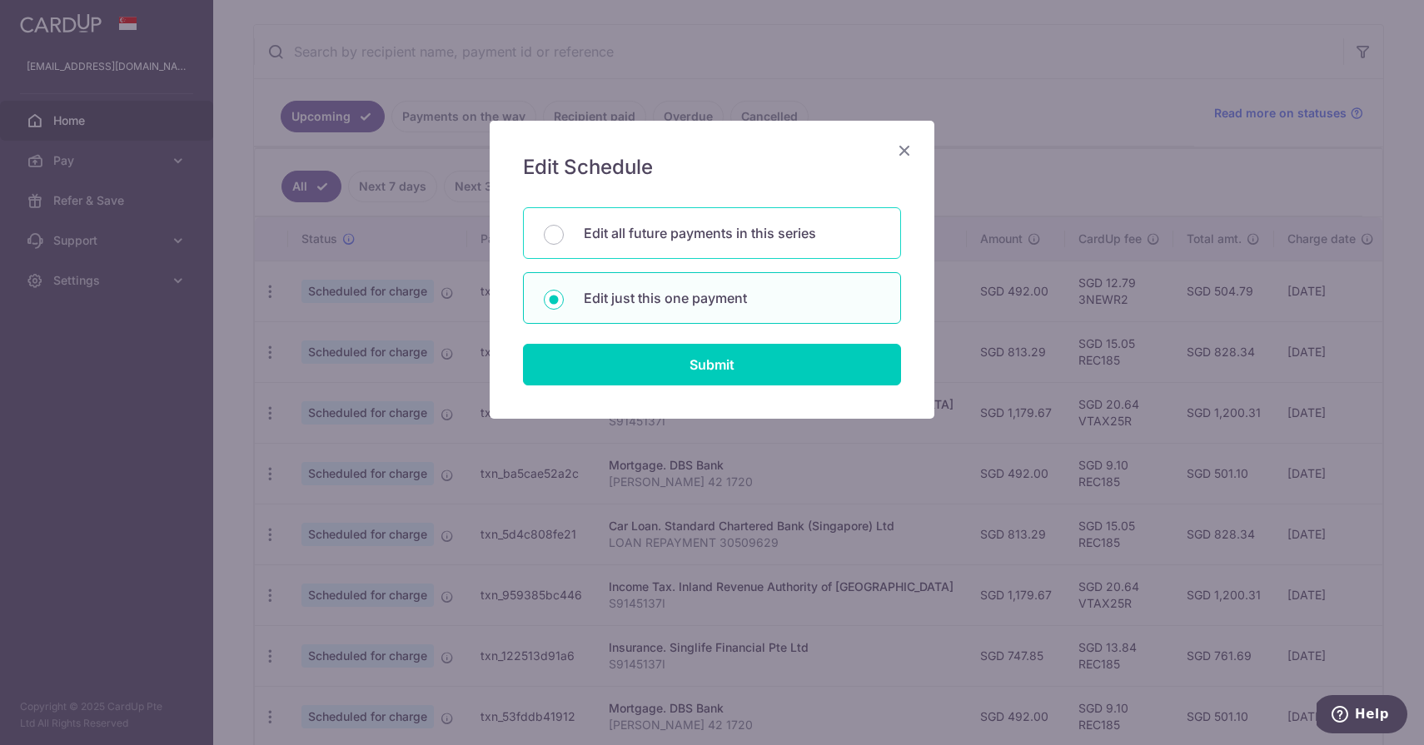
click at [675, 244] on div "Edit all future payments in this series" at bounding box center [712, 233] width 378 height 52
radio input "true"
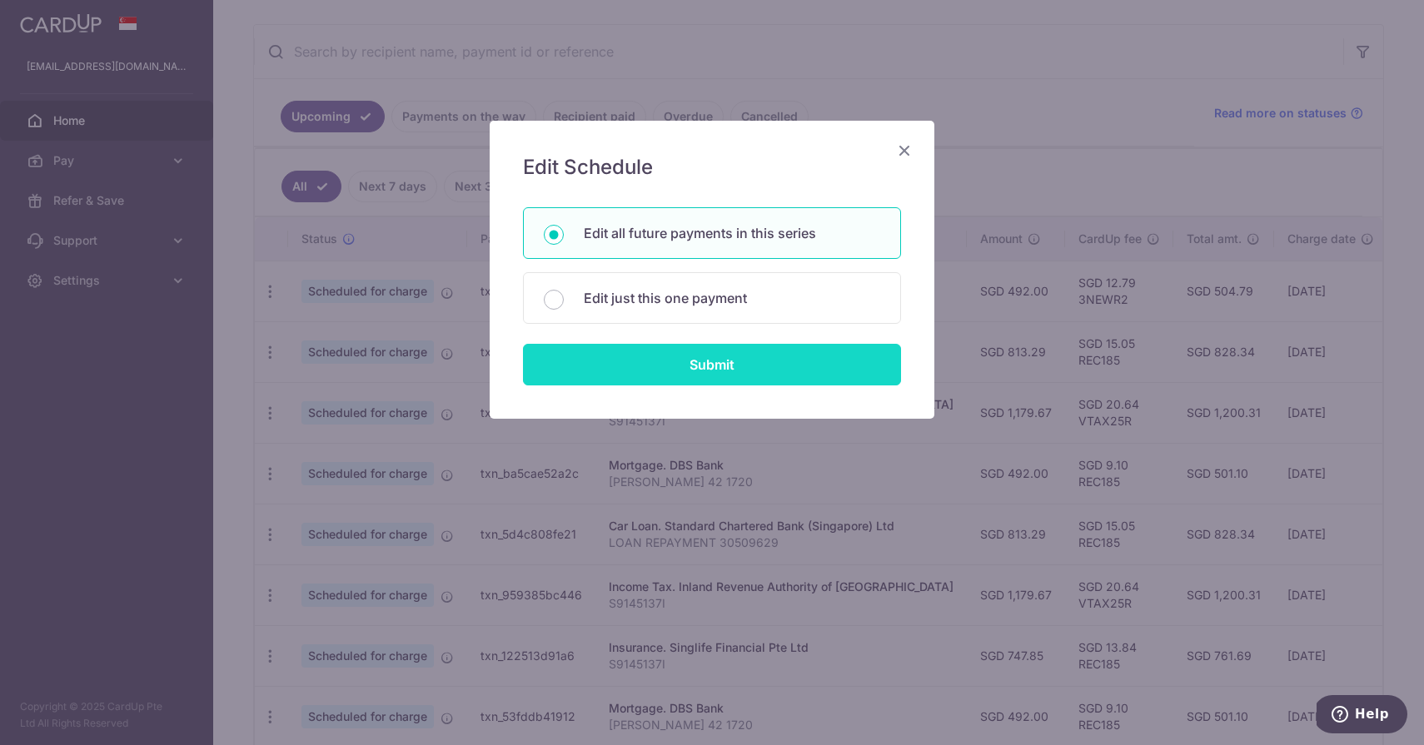
click at [669, 360] on input "Submit" at bounding box center [712, 365] width 378 height 42
radio input "true"
type input "813.29"
type input "LOAN REPAYMENT 30509629"
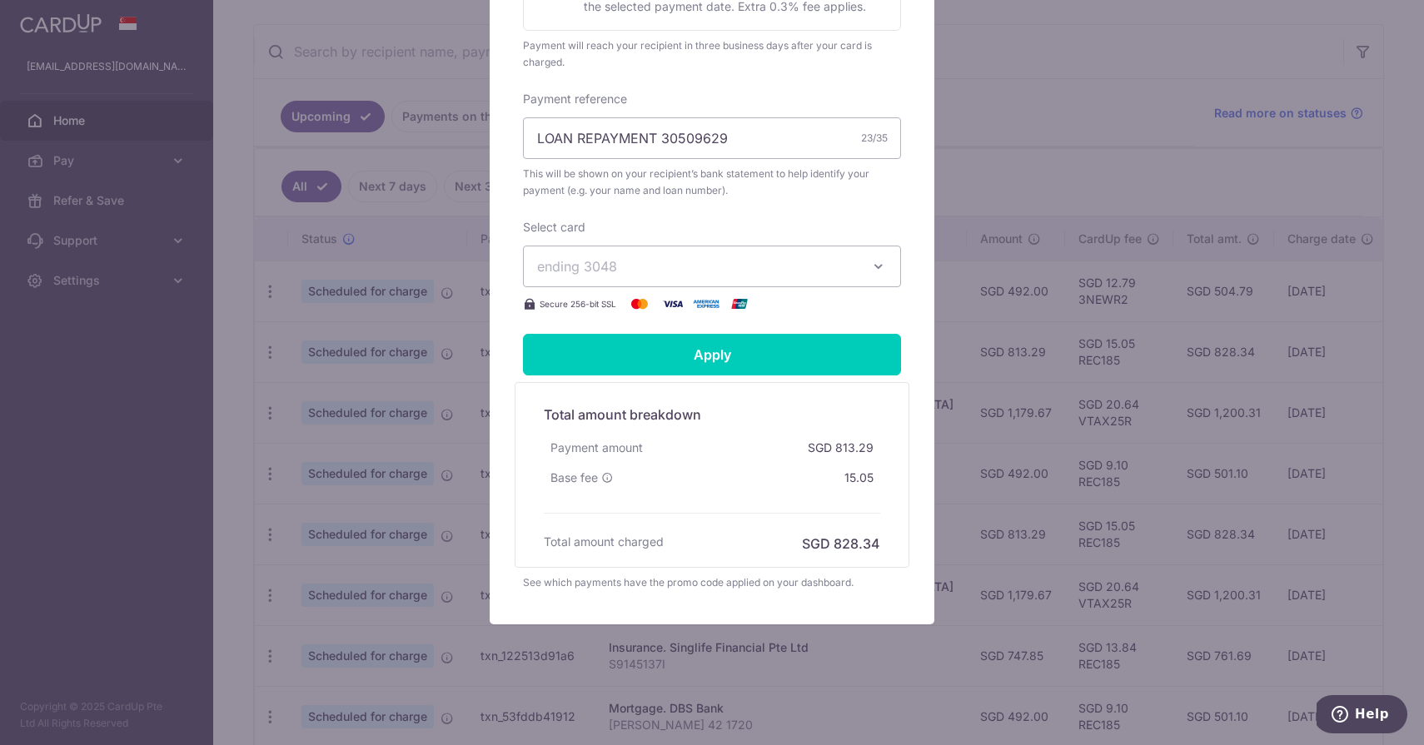
scroll to position [521, 0]
click at [670, 279] on button "ending 3048" at bounding box center [712, 267] width 378 height 42
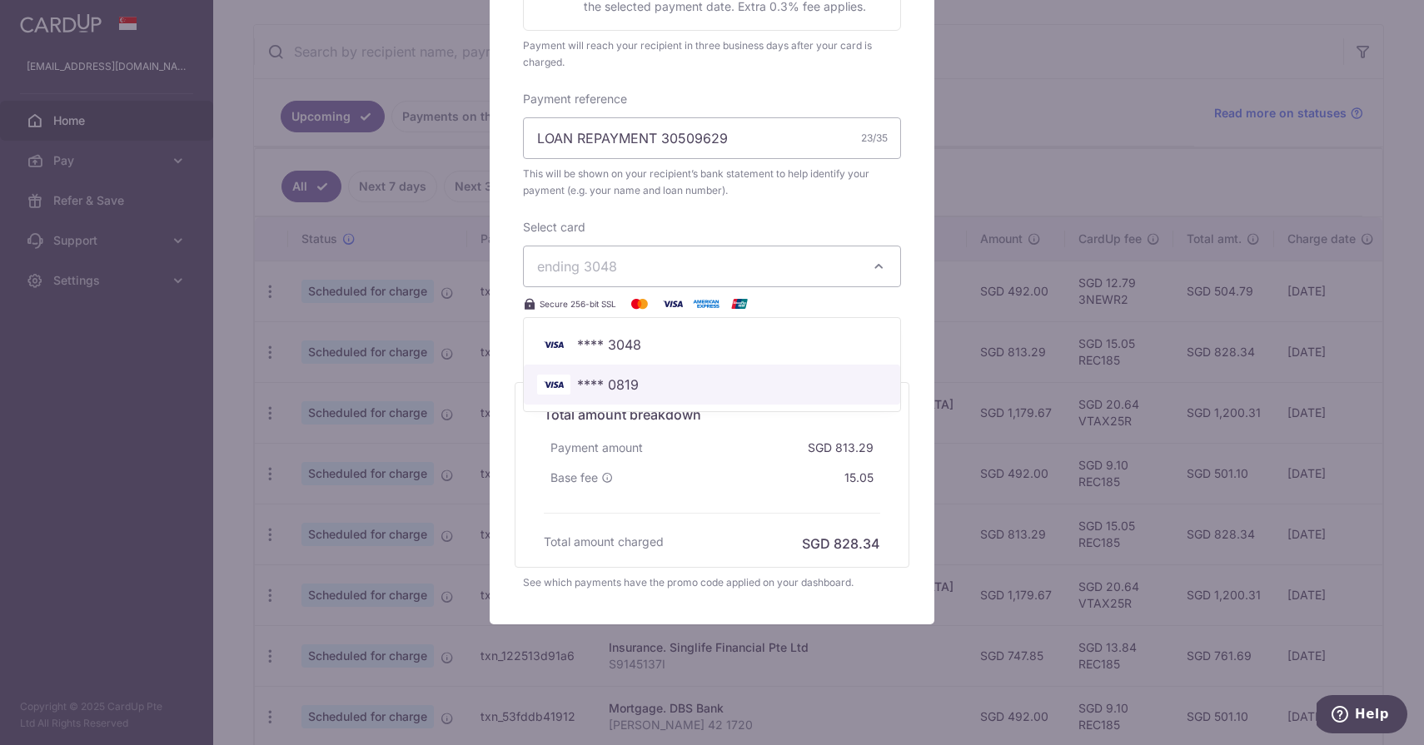
click at [646, 387] on span "**** 0819" at bounding box center [712, 385] width 350 height 20
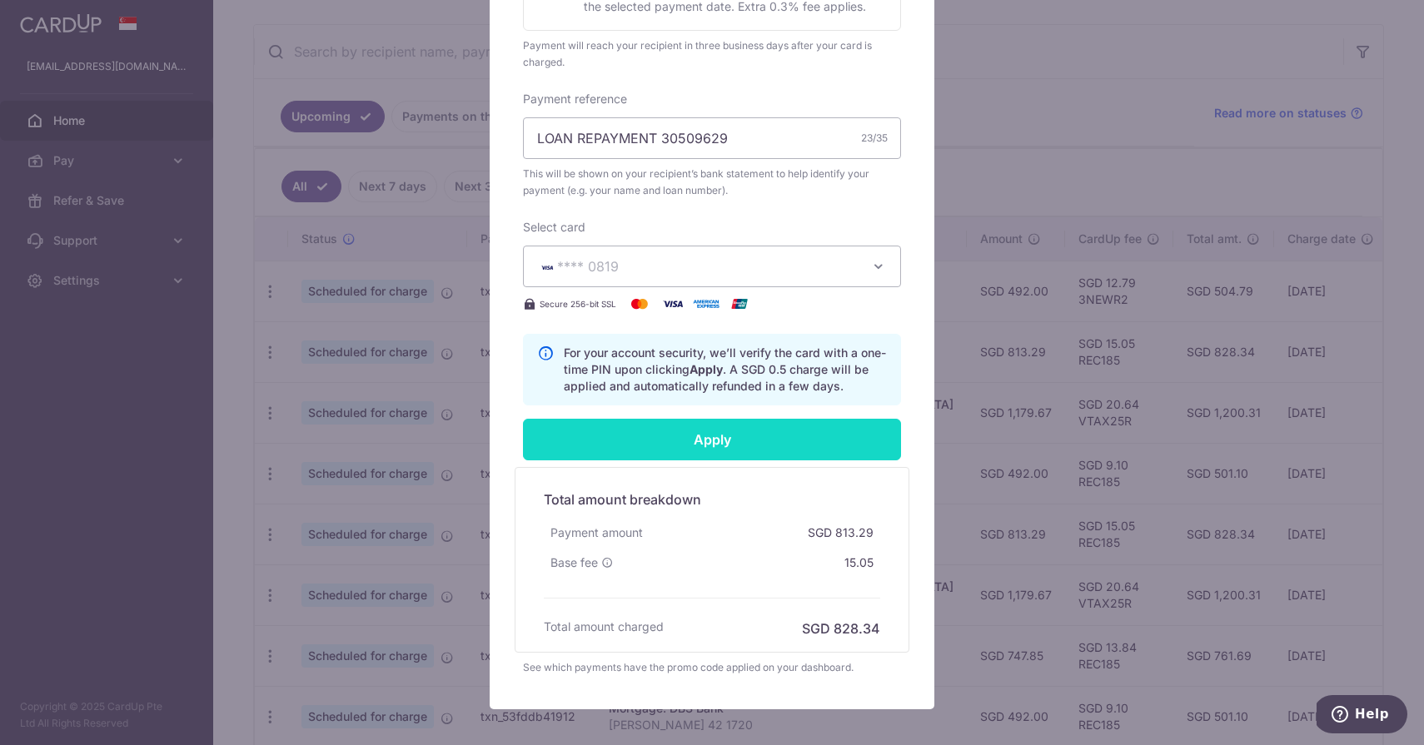
click at [657, 444] on input "Apply" at bounding box center [712, 440] width 378 height 42
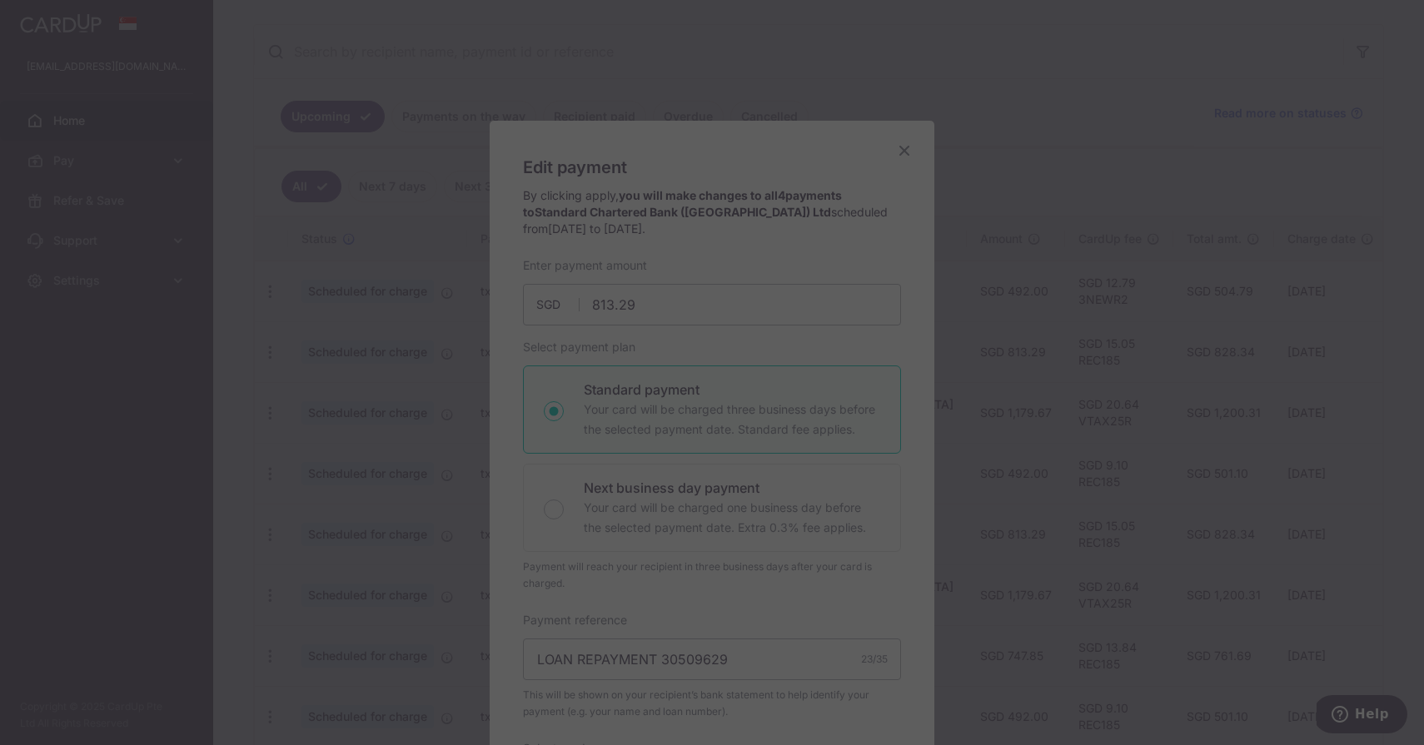
scroll to position [0, 0]
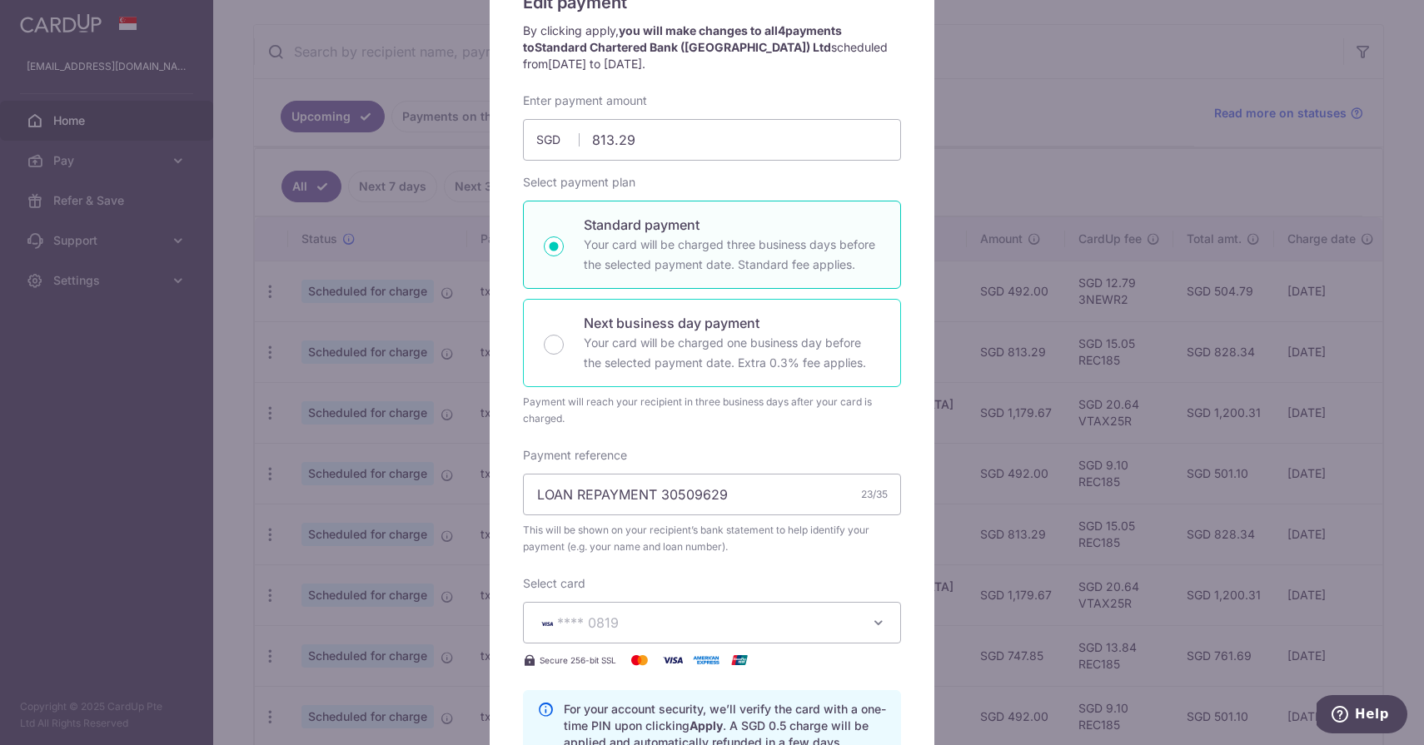
type input "Successfully Applied"
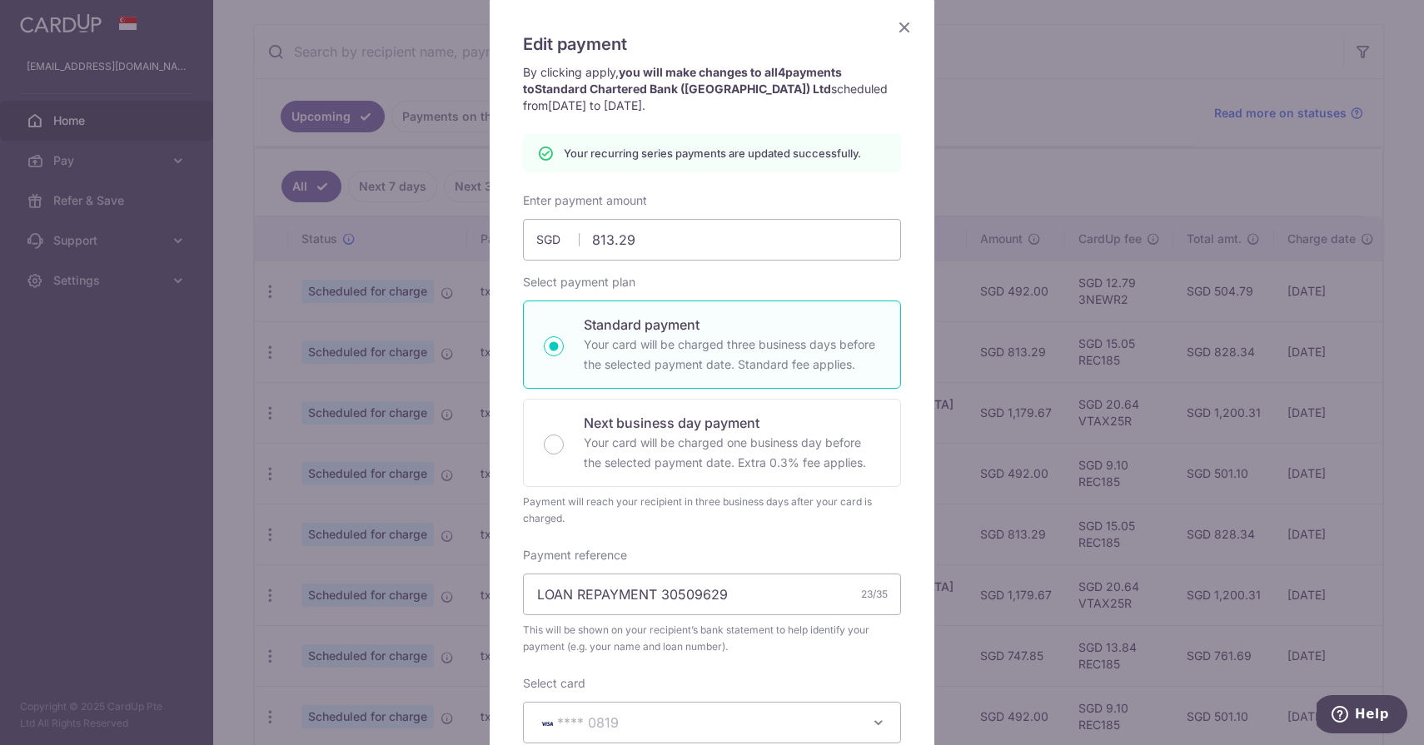
scroll to position [63, 0]
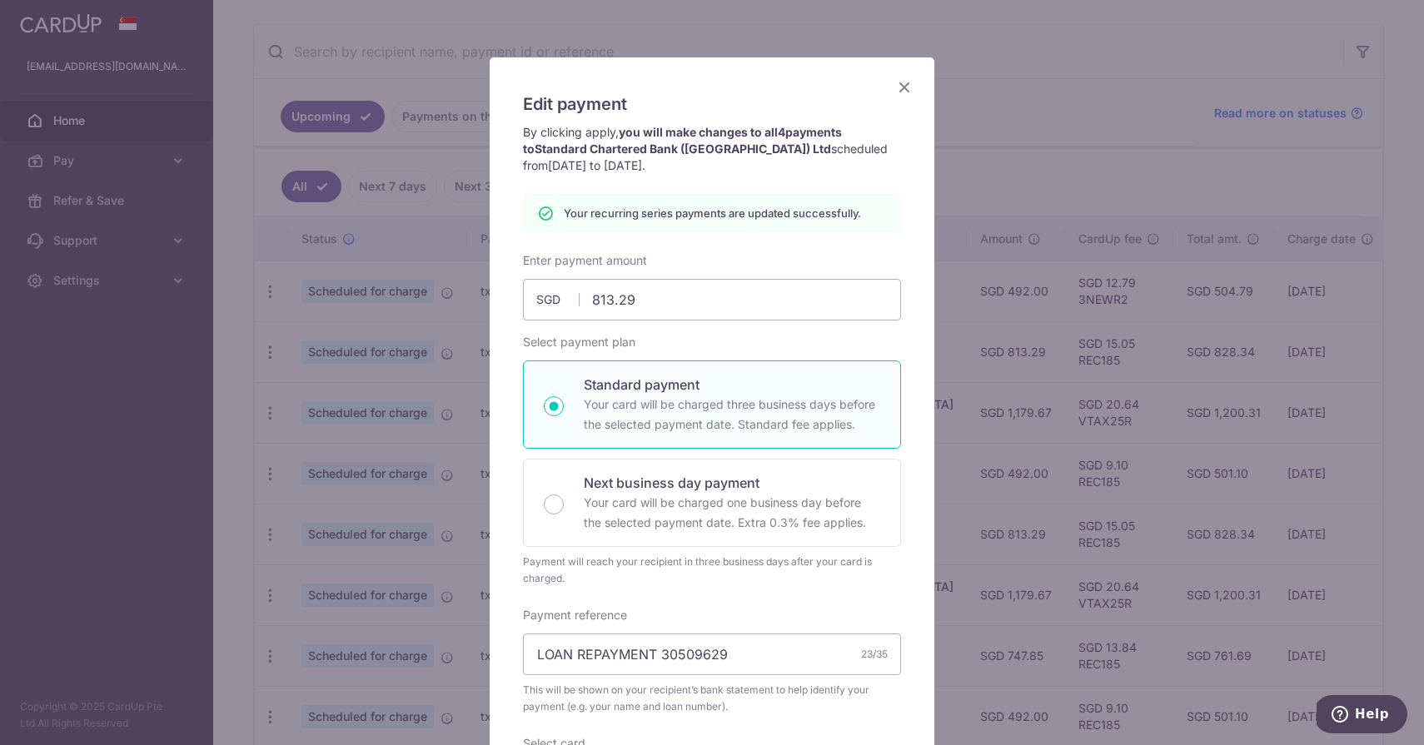
click at [908, 86] on icon "Close" at bounding box center [904, 87] width 20 height 21
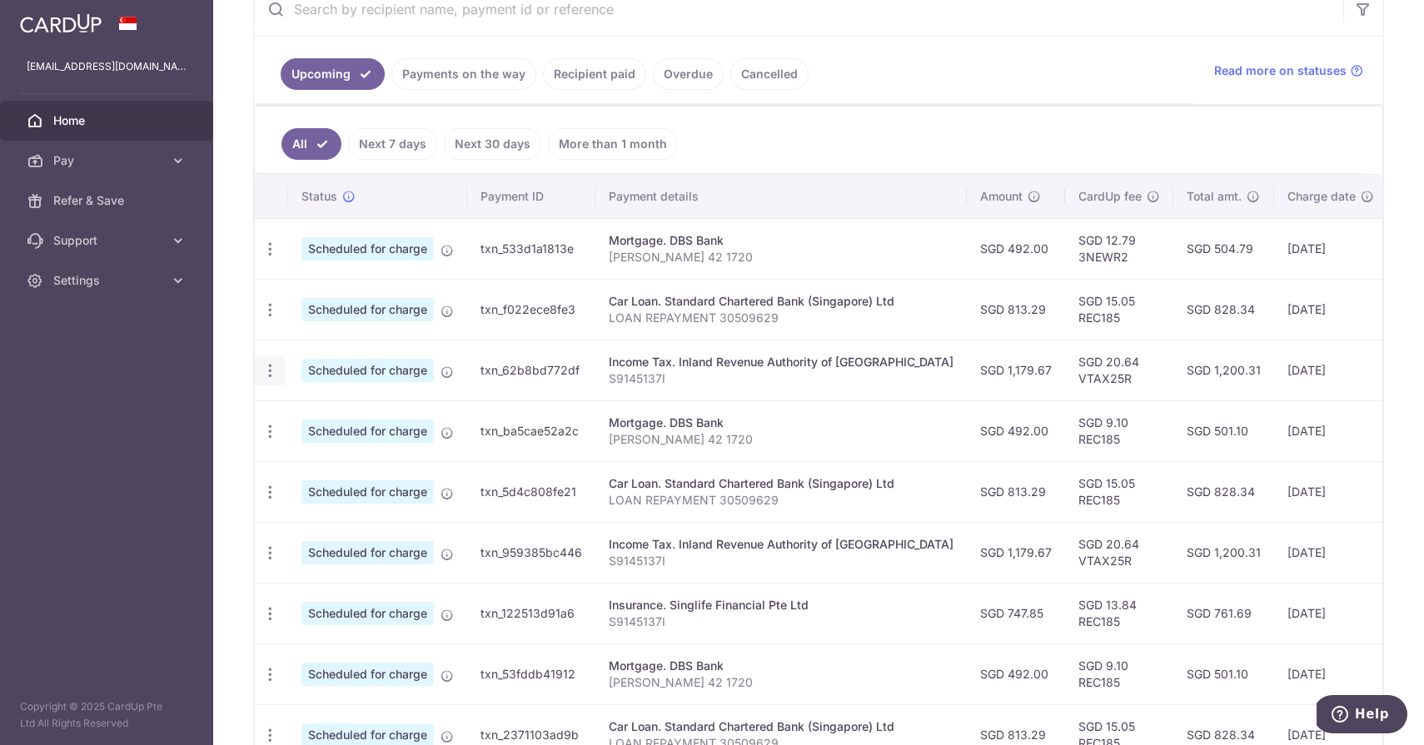
click at [271, 258] on icon "button" at bounding box center [269, 249] width 17 height 17
click at [300, 420] on link "Update payment" at bounding box center [342, 416] width 173 height 40
radio input "true"
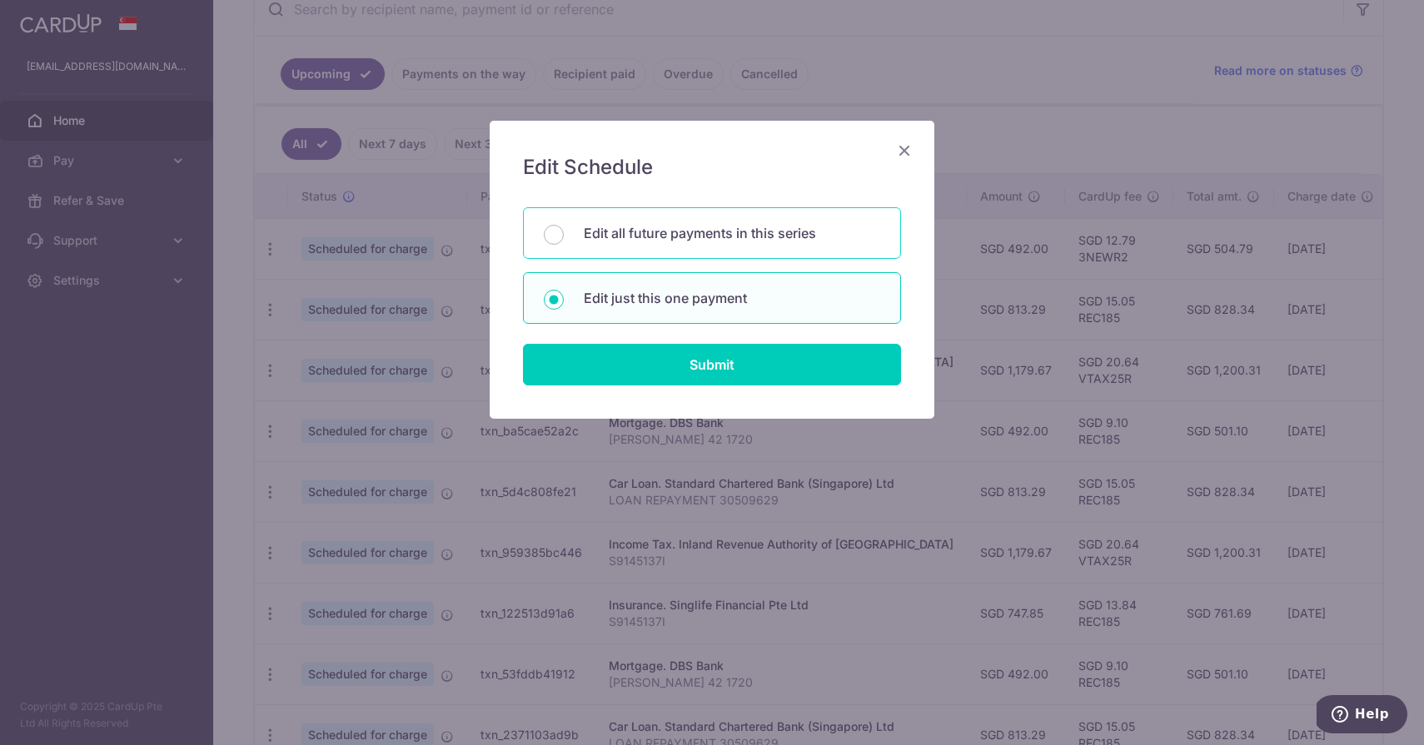
click at [566, 253] on div "Edit all future payments in this series" at bounding box center [712, 233] width 378 height 52
radio input "true"
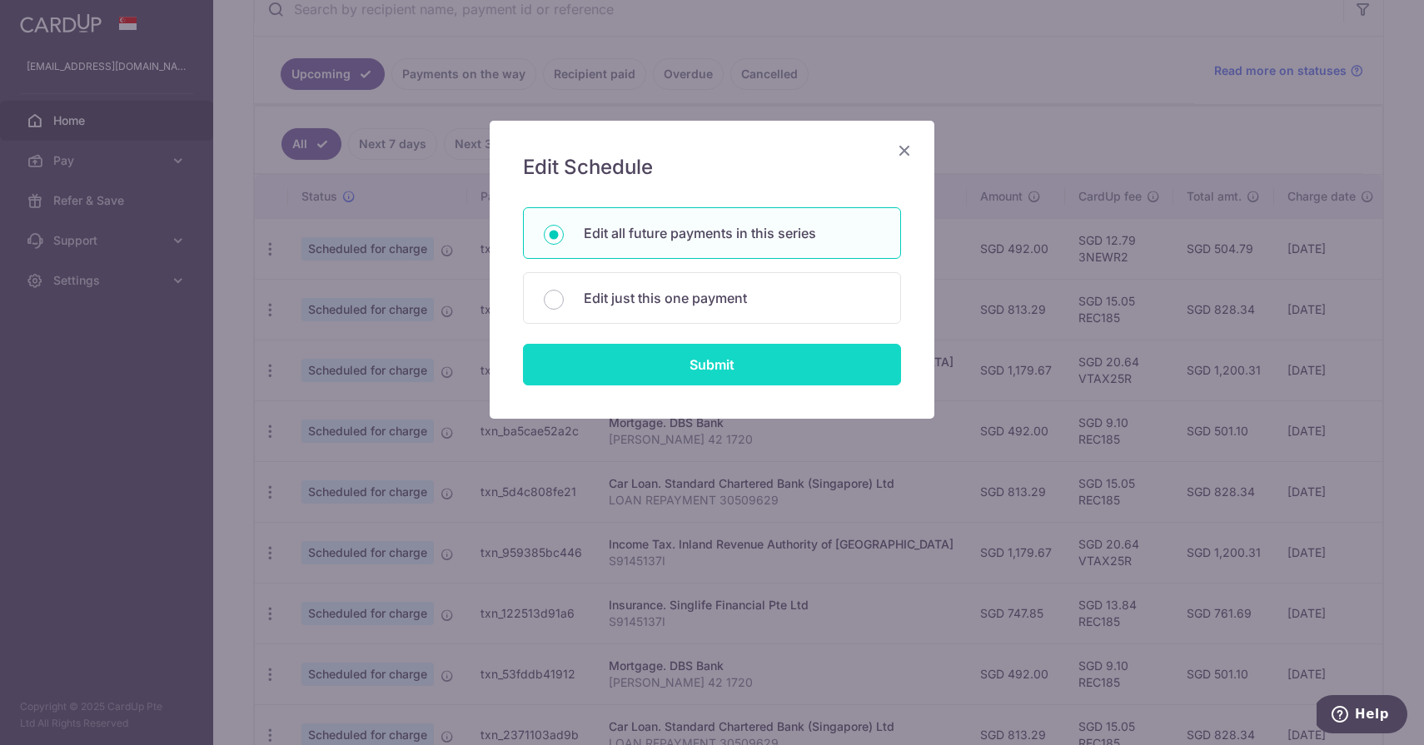
click at [661, 351] on input "Submit" at bounding box center [712, 365] width 378 height 42
radio input "true"
type input "1,179.67"
type input "S9145137I"
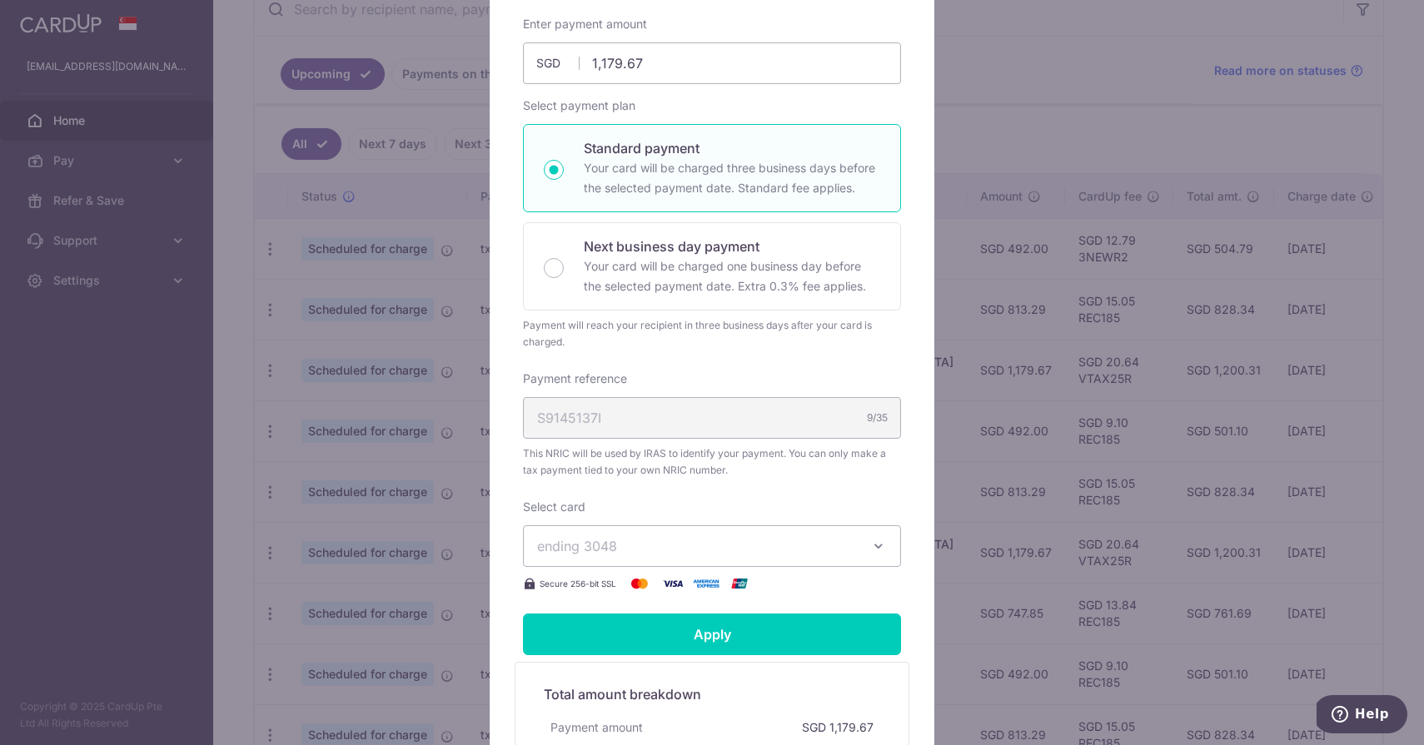
scroll to position [243, 0]
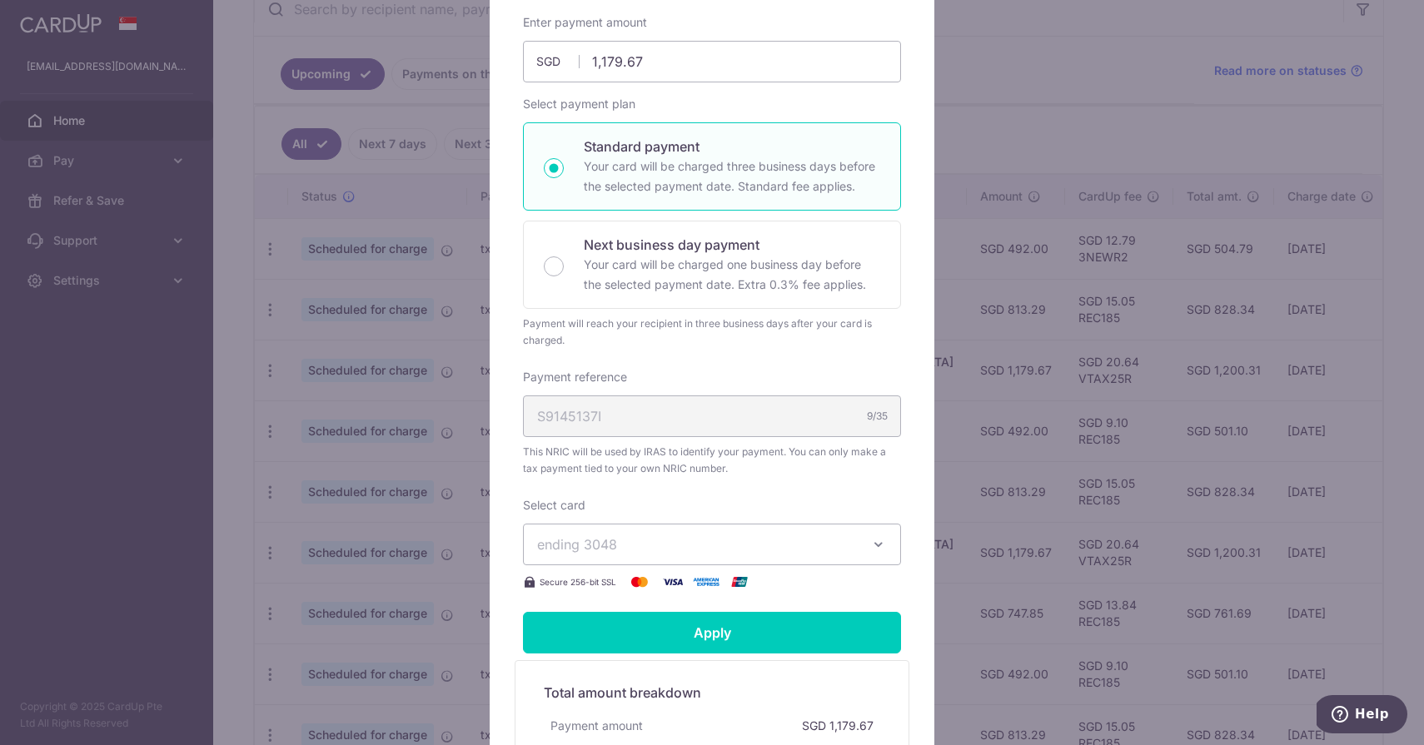
click at [669, 548] on span "ending 3048" at bounding box center [697, 545] width 320 height 20
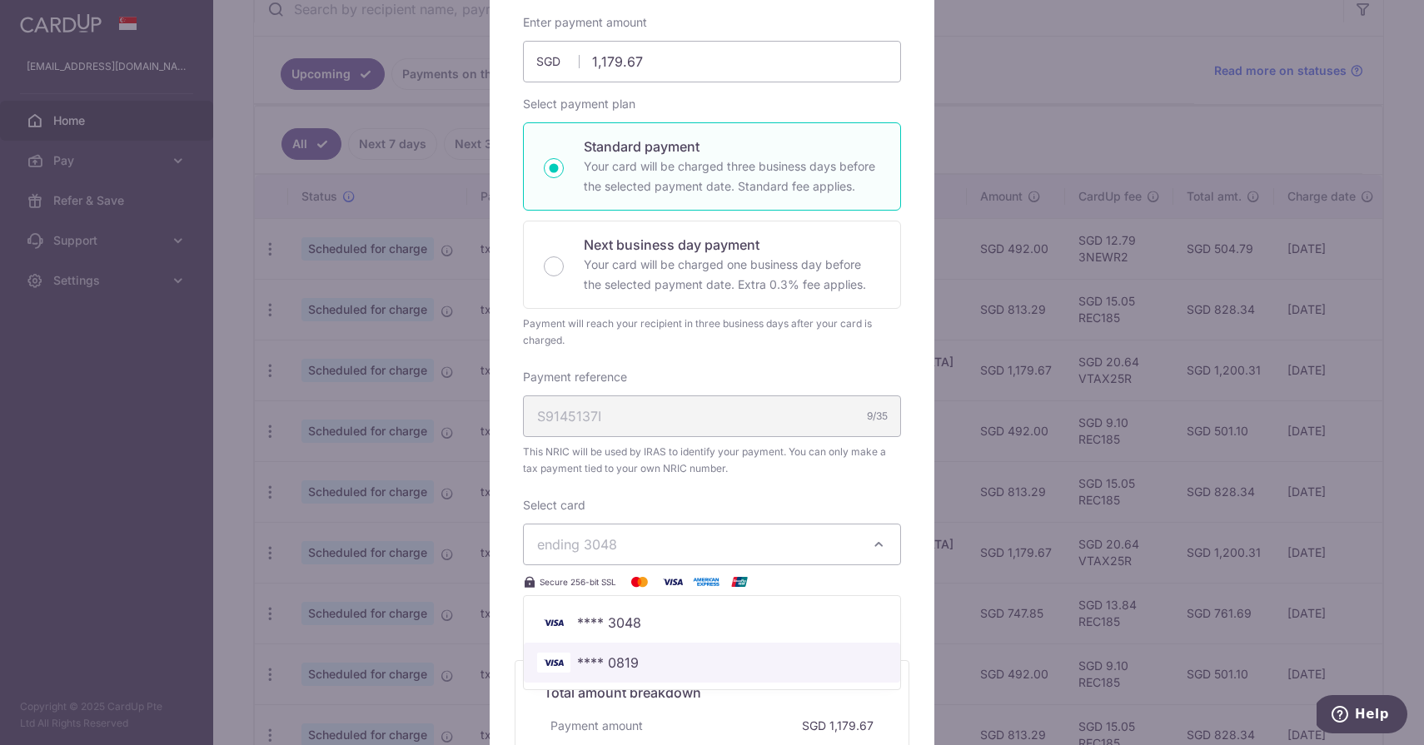
click at [664, 666] on span "**** 0819" at bounding box center [712, 663] width 350 height 20
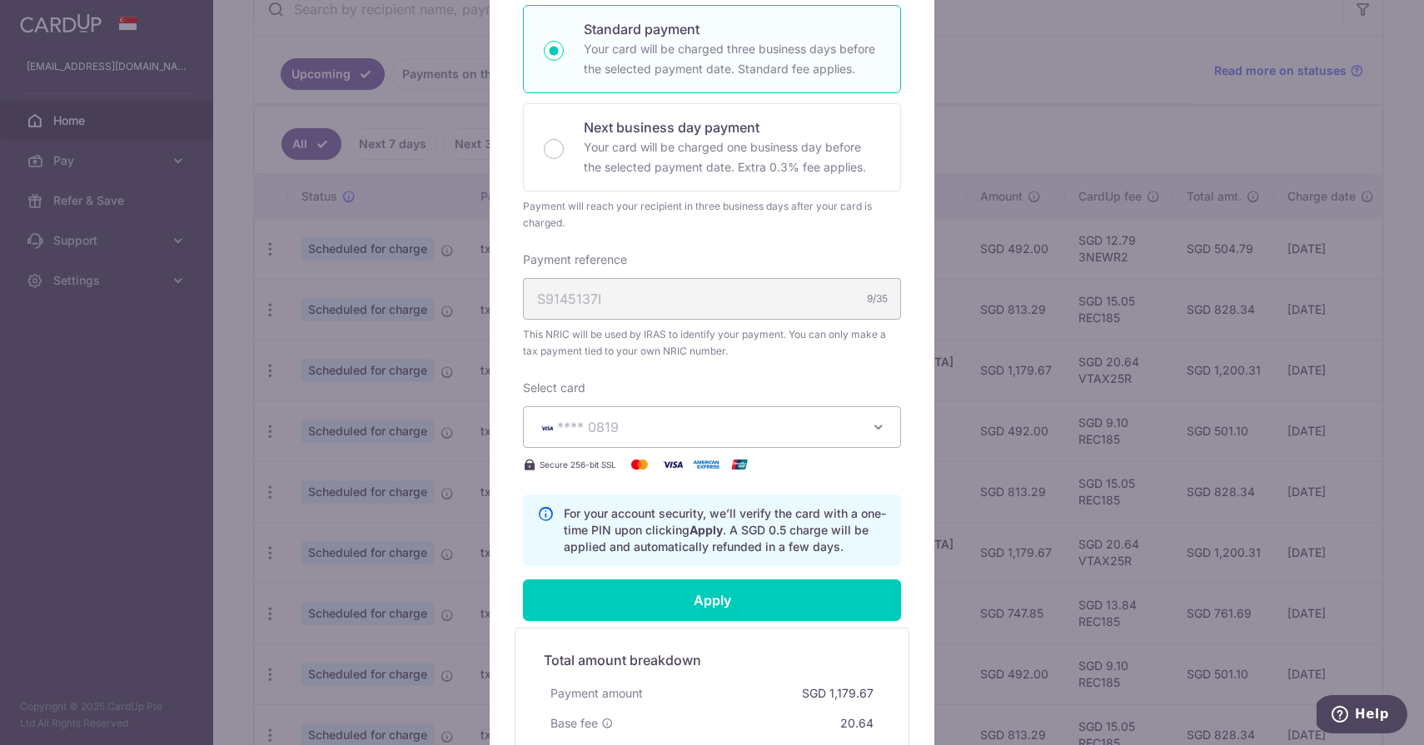
scroll to position [371, 0]
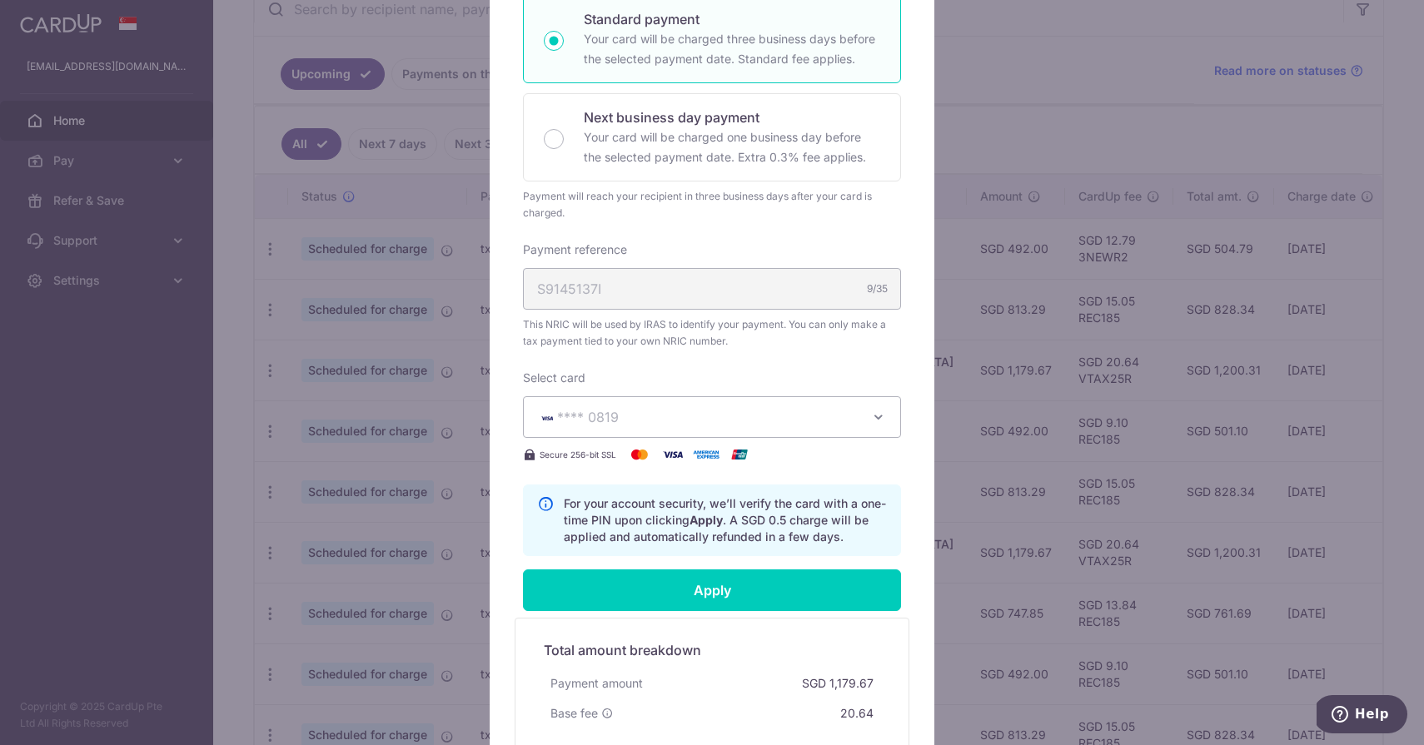
click at [734, 611] on form "By clicking apply, you will make changes to all 7 payments to Inland Revenue Au…" at bounding box center [712, 322] width 378 height 1010
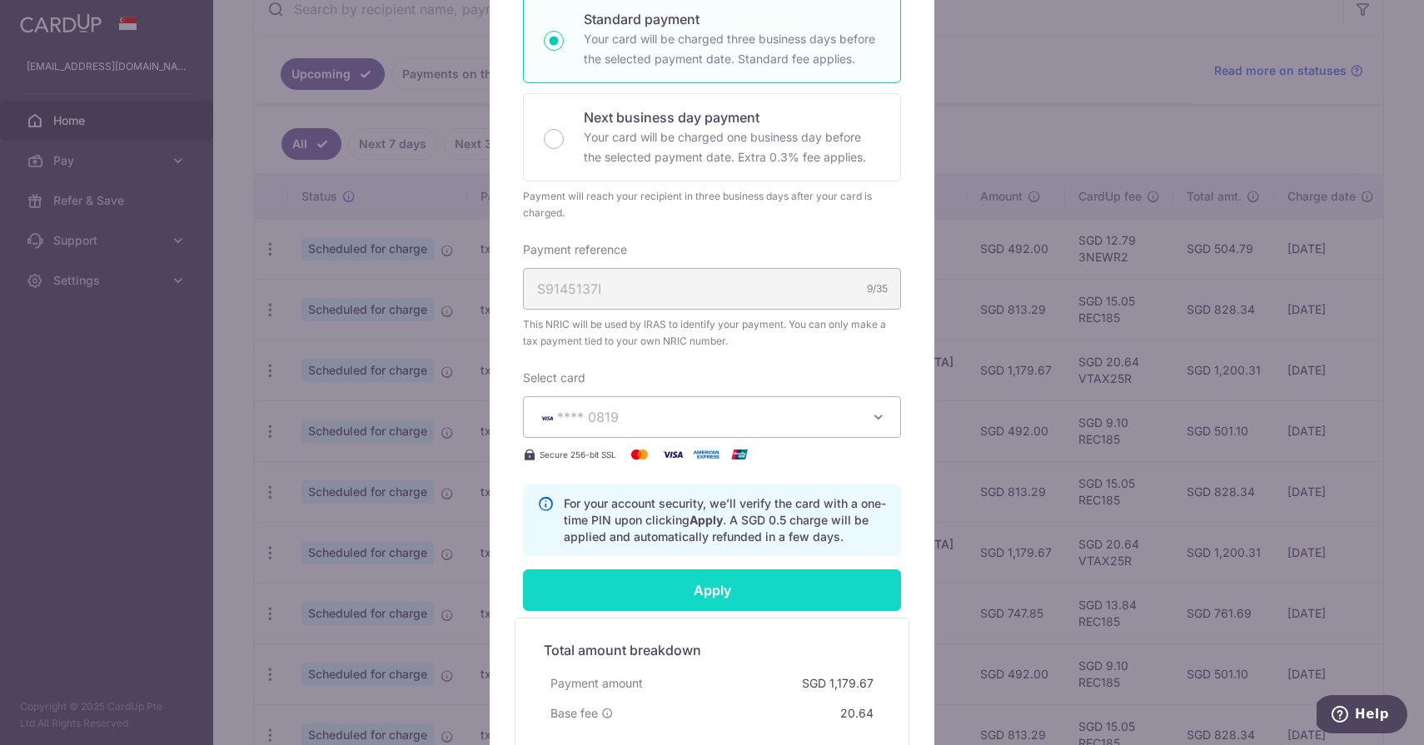
click at [734, 588] on input "Apply" at bounding box center [712, 591] width 378 height 42
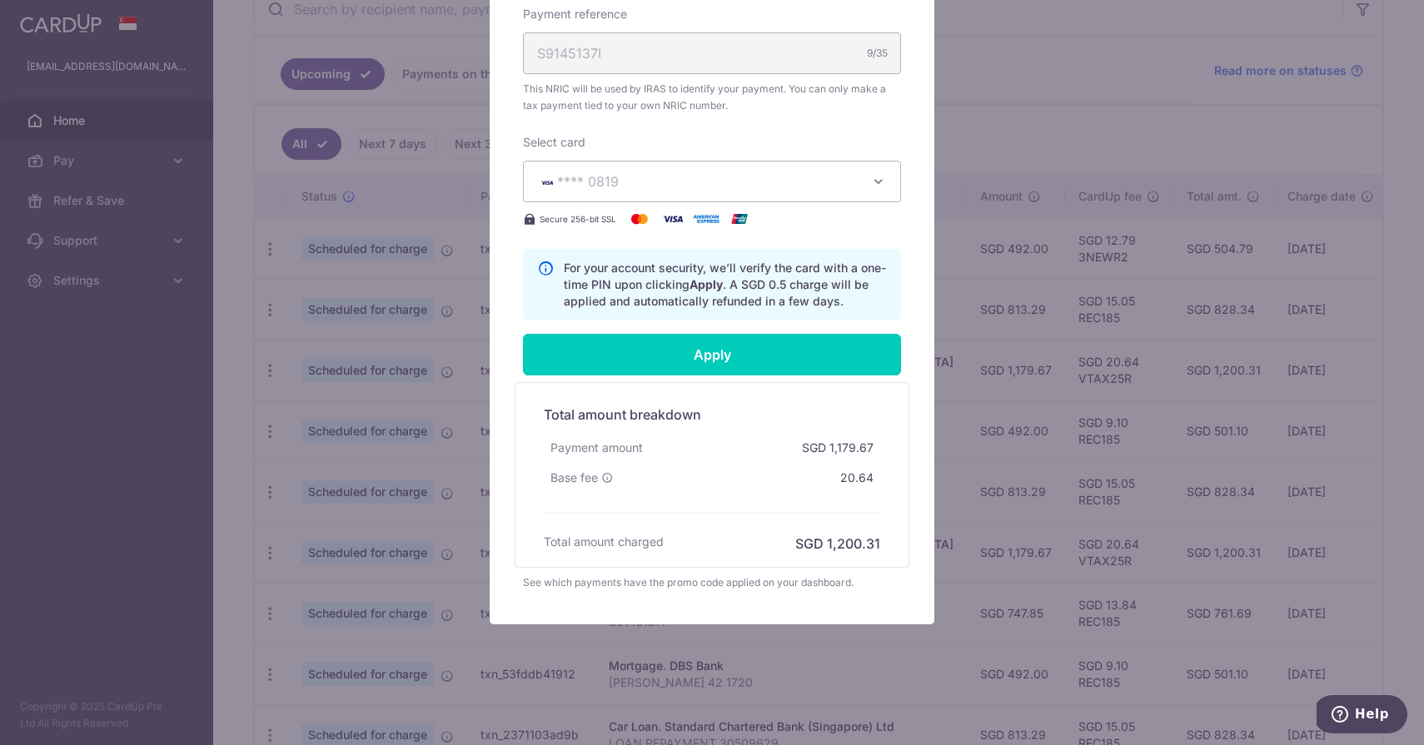
scroll to position [606, 0]
type input "Successfully Applied"
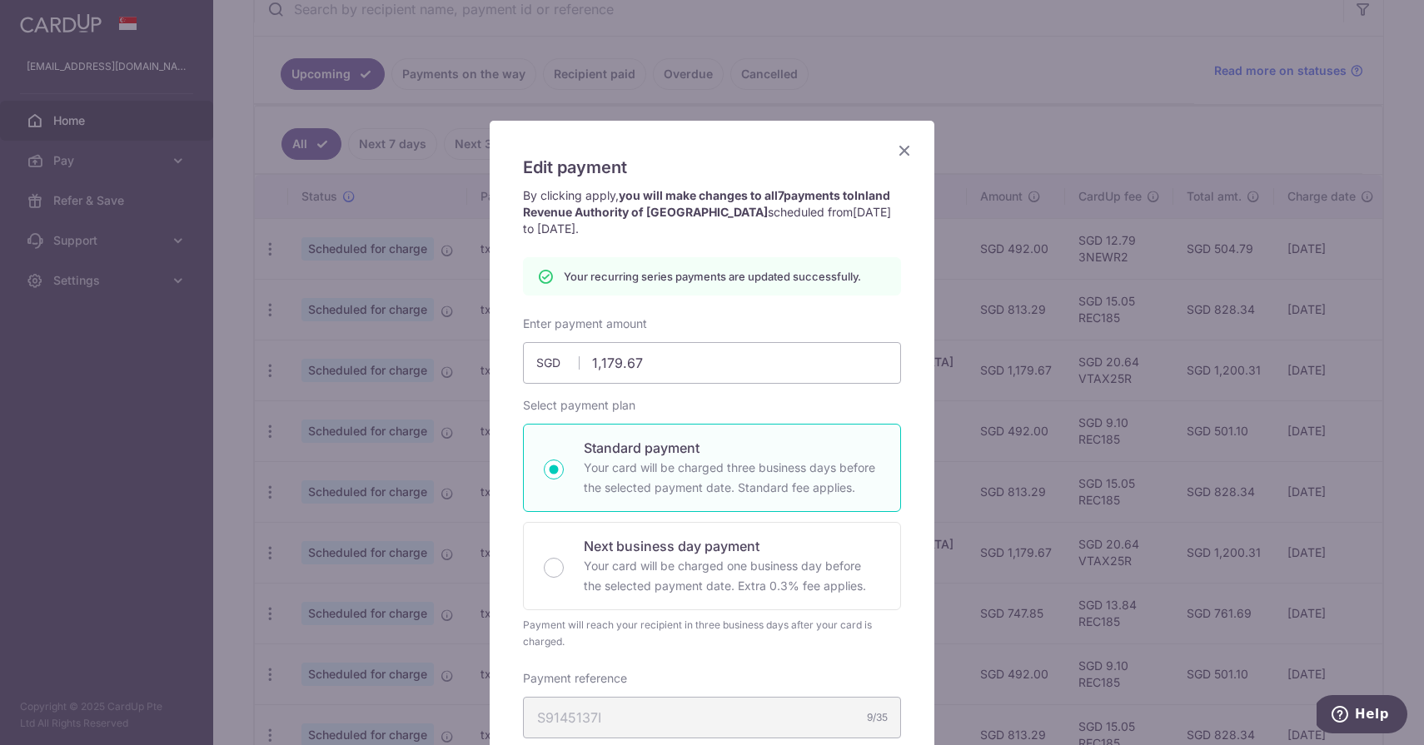
scroll to position [0, 0]
click at [911, 150] on icon "Close" at bounding box center [904, 150] width 20 height 21
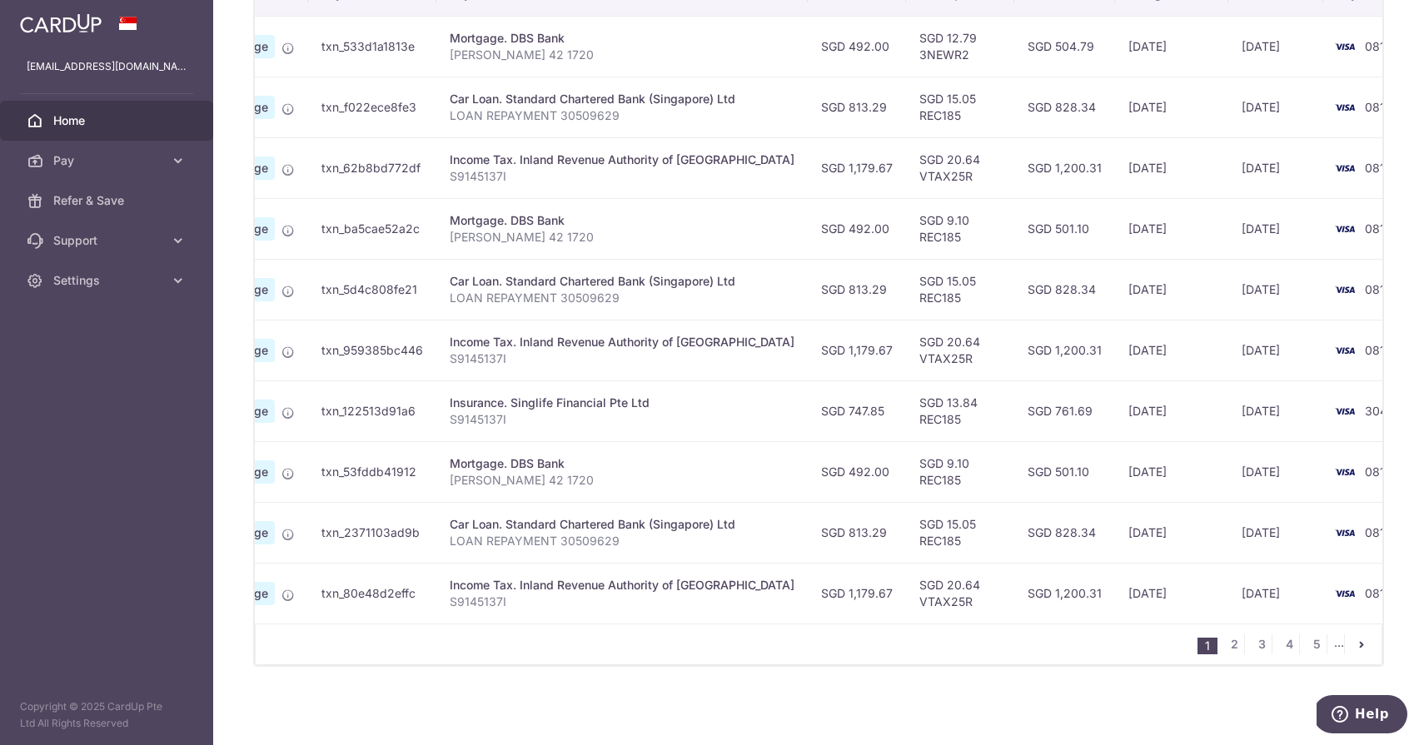
scroll to position [542, 0]
click at [1237, 649] on link "2" at bounding box center [1234, 644] width 20 height 20
